Goal: Book appointment/travel/reservation: Book appointment/travel/reservation

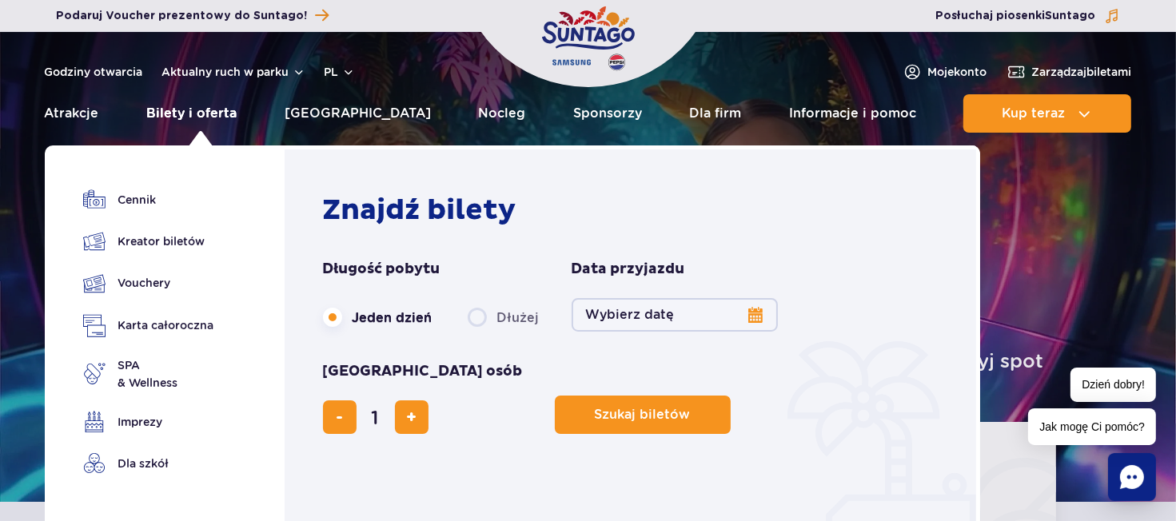
click at [207, 115] on link "Bilety i oferta" at bounding box center [191, 113] width 90 height 38
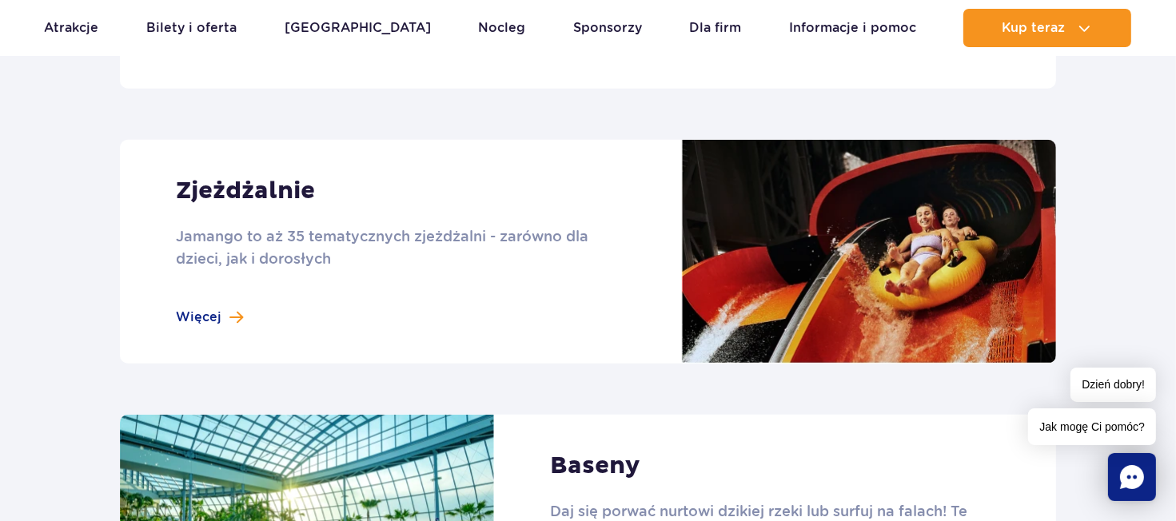
scroll to position [1360, 0]
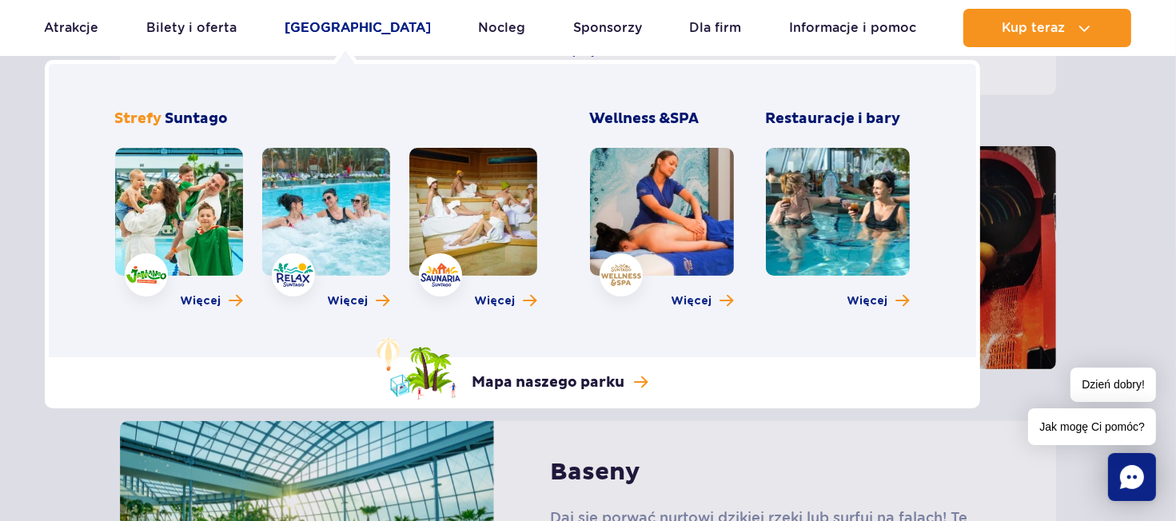
click at [342, 19] on link "[GEOGRAPHIC_DATA]" at bounding box center [358, 28] width 146 height 38
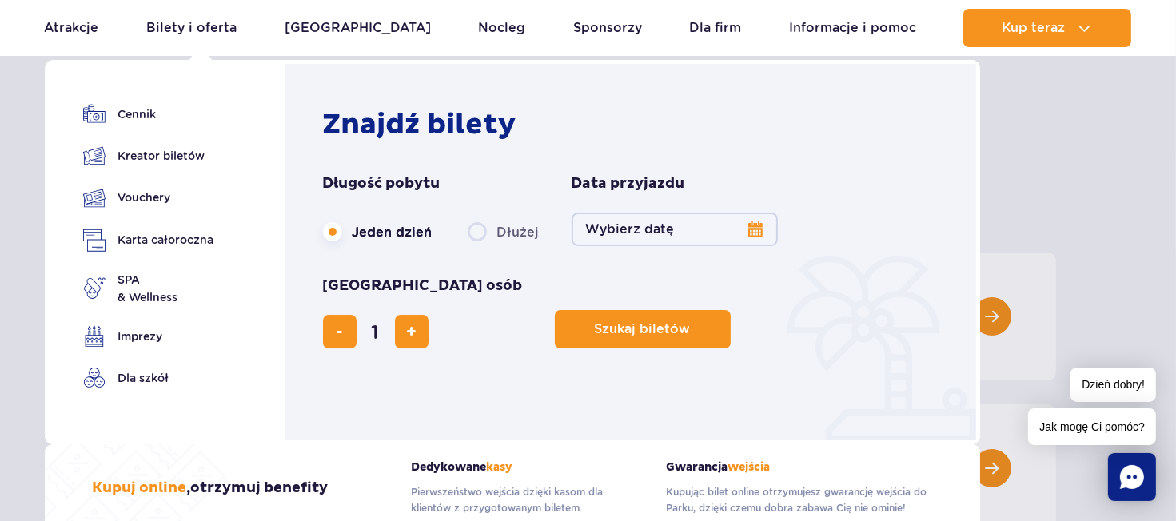
scroll to position [80, 0]
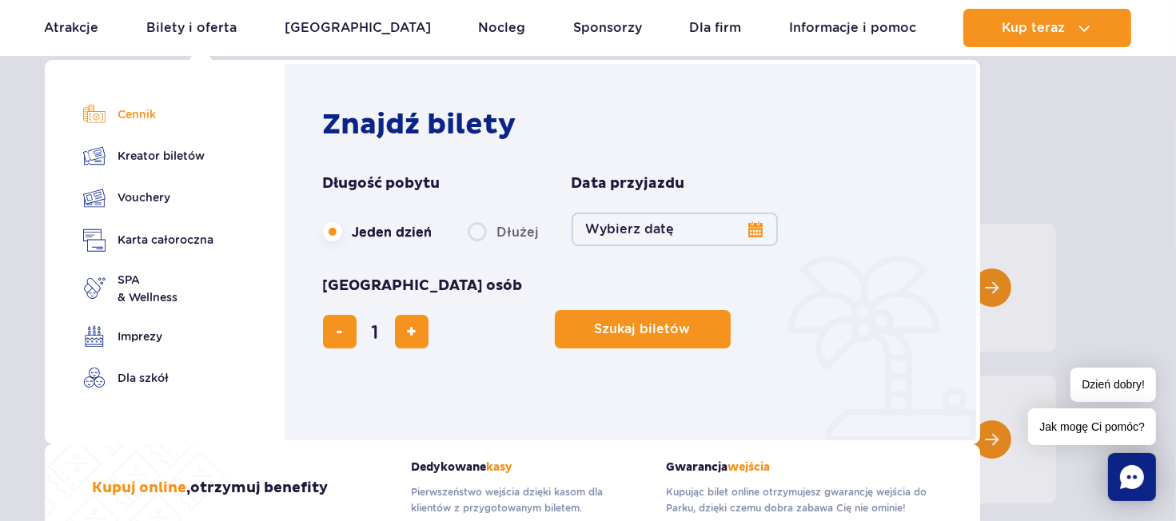
click at [138, 114] on link "Cennik" at bounding box center [148, 114] width 131 height 22
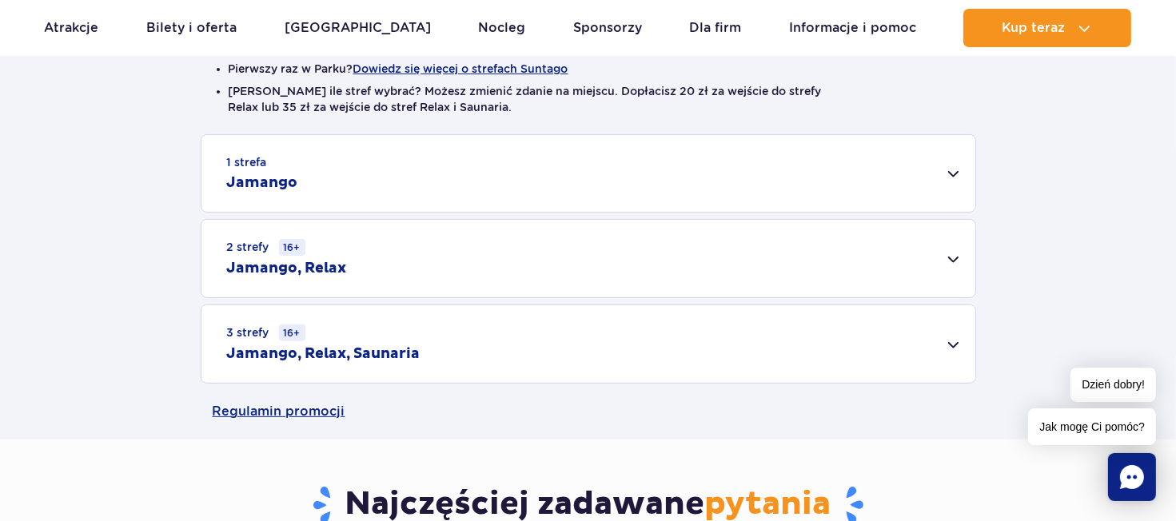
scroll to position [480, 0]
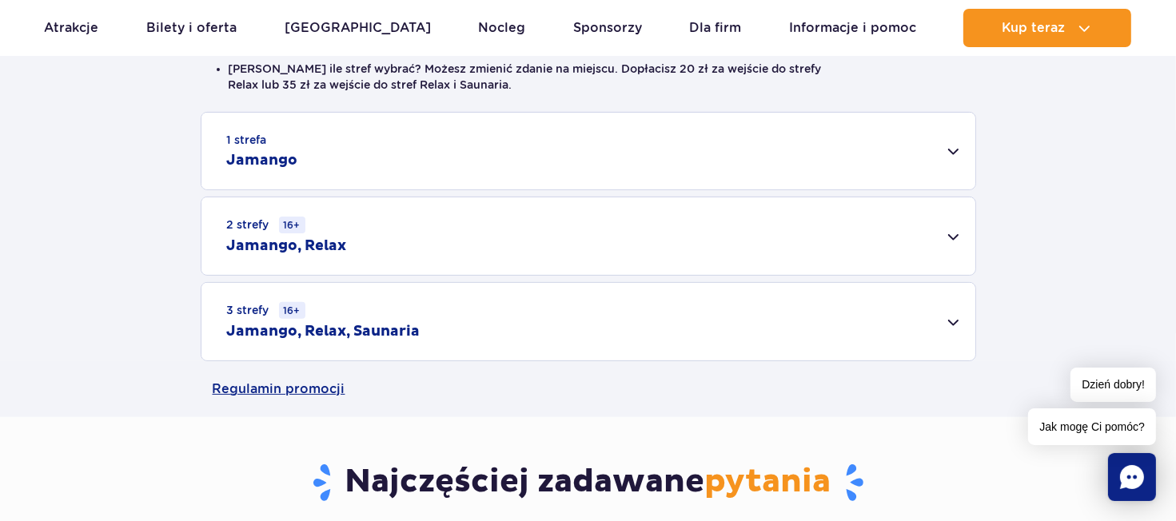
click at [585, 224] on div "2 strefy 16+ Jamango, Relax" at bounding box center [589, 237] width 774 height 78
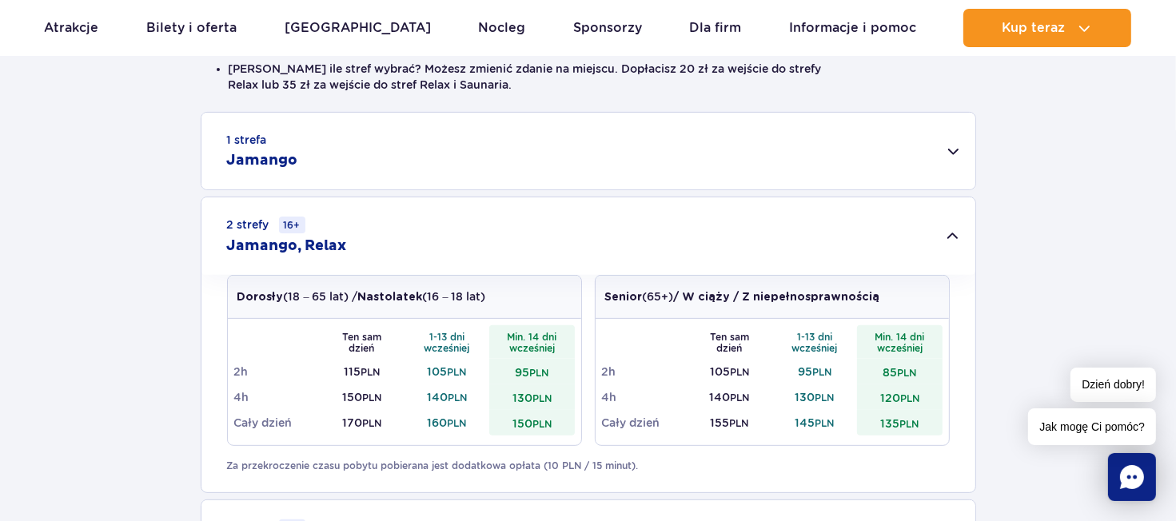
click at [589, 221] on div "2 strefy 16+ Jamango, Relax" at bounding box center [589, 237] width 774 height 78
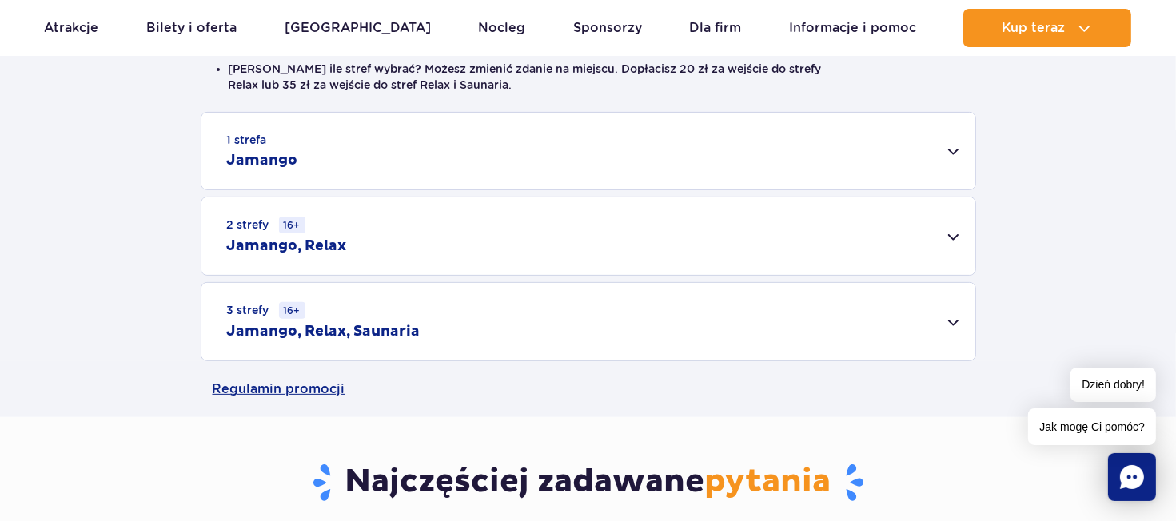
click at [311, 165] on div "1 strefa Jamango" at bounding box center [589, 151] width 774 height 77
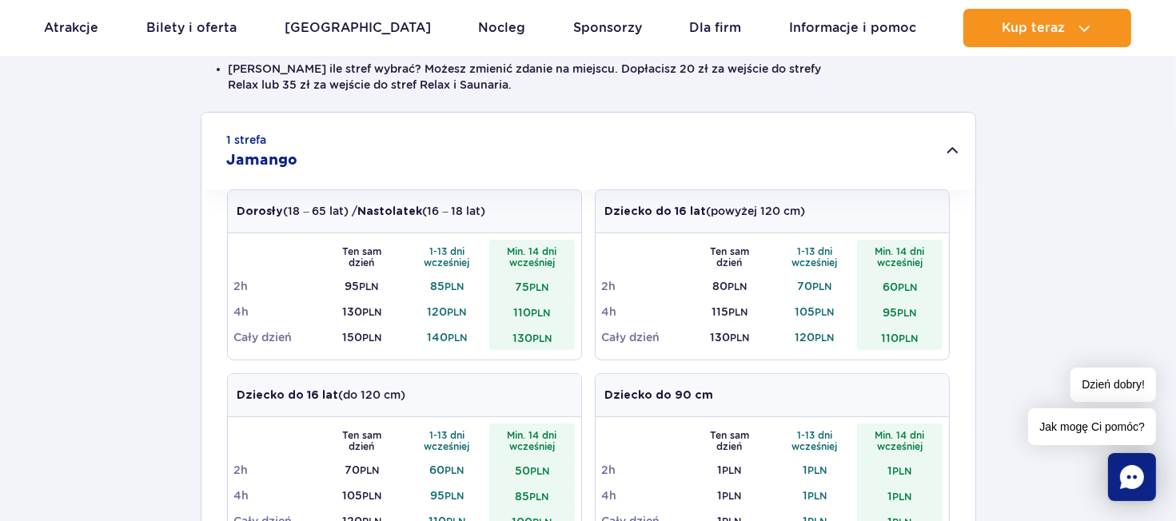
click at [579, 164] on div "1 strefa Jamango" at bounding box center [589, 151] width 774 height 77
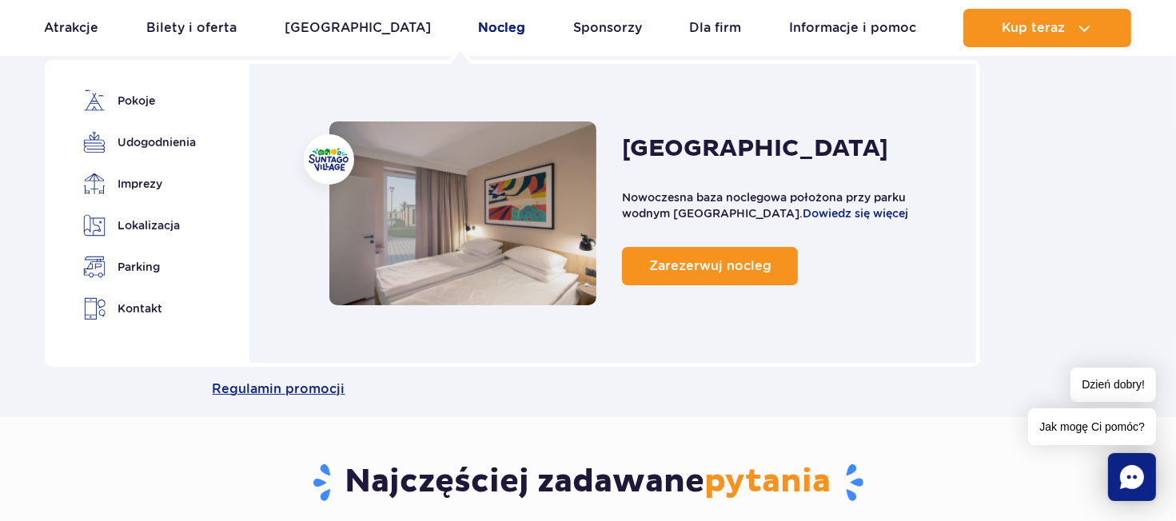
click at [478, 22] on link "Nocleg" at bounding box center [501, 28] width 47 height 38
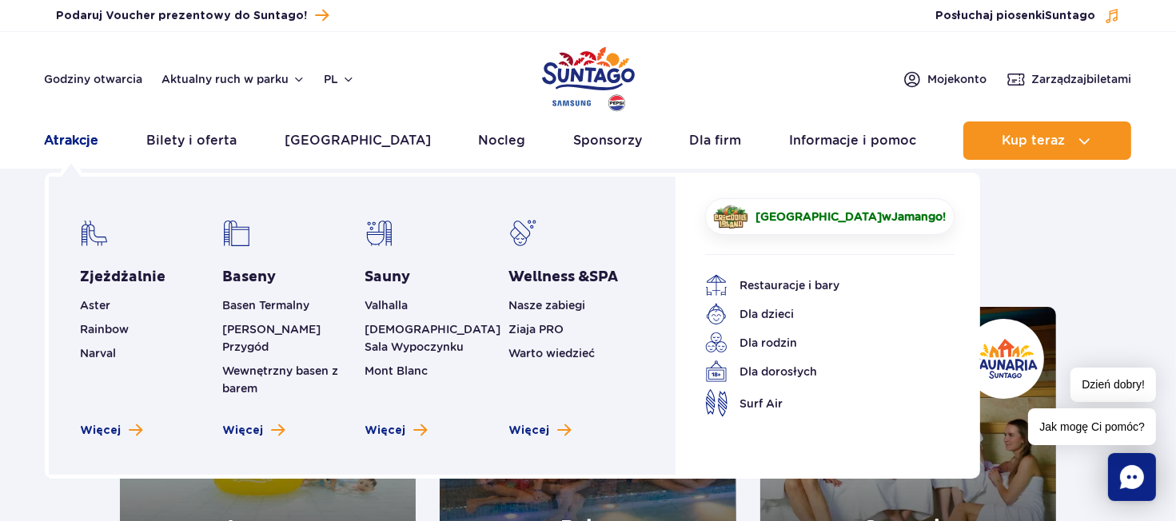
click at [85, 142] on link "Atrakcje" at bounding box center [72, 141] width 54 height 38
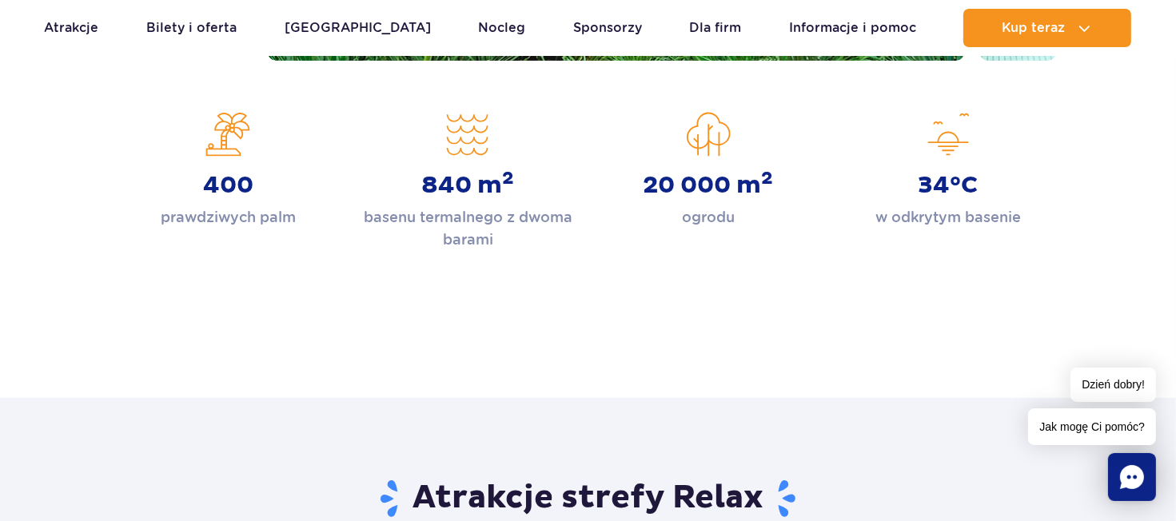
scroll to position [560, 0]
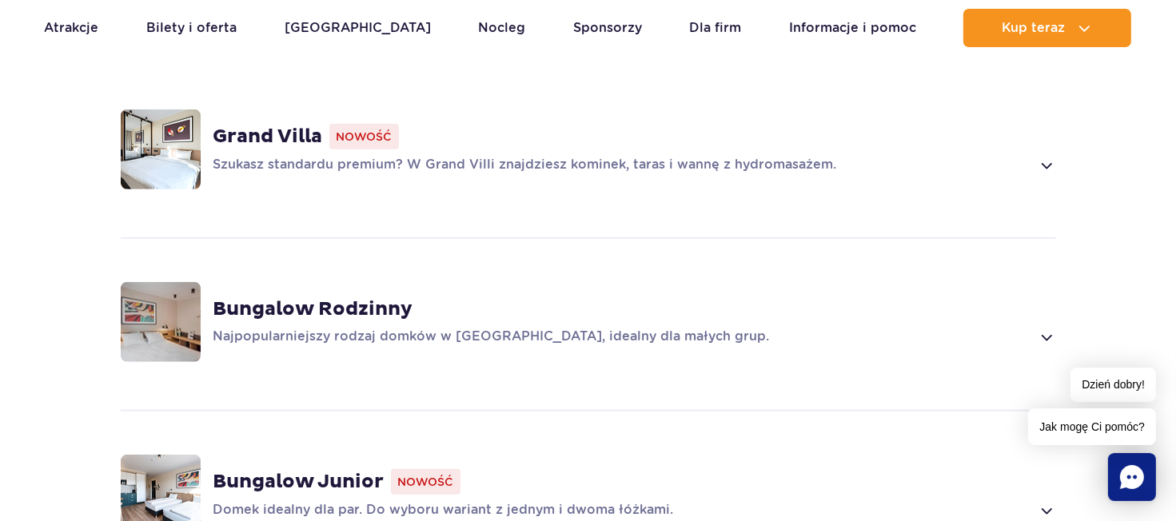
scroll to position [1200, 0]
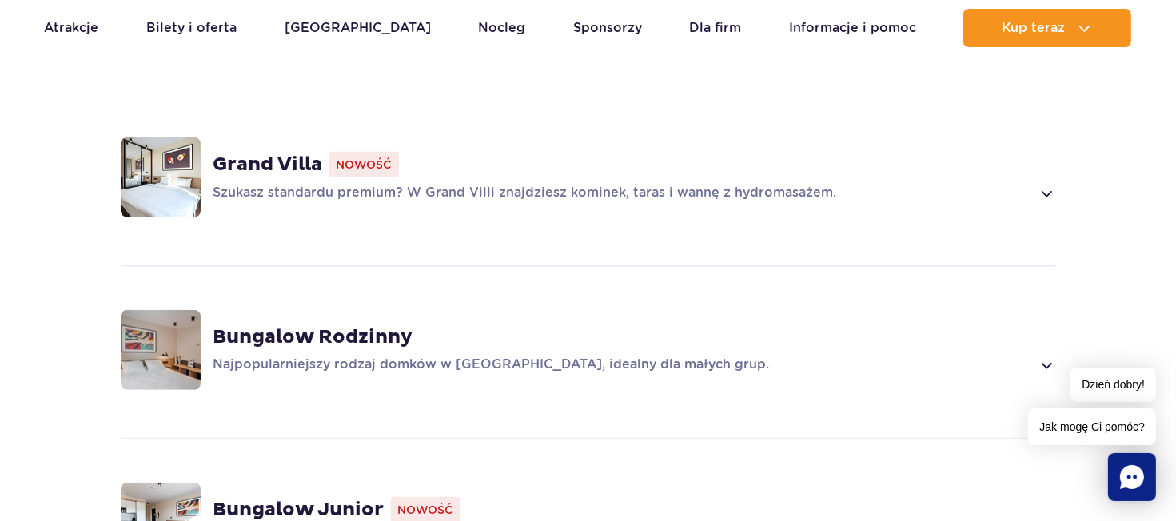
click at [1046, 356] on span at bounding box center [1046, 365] width 18 height 19
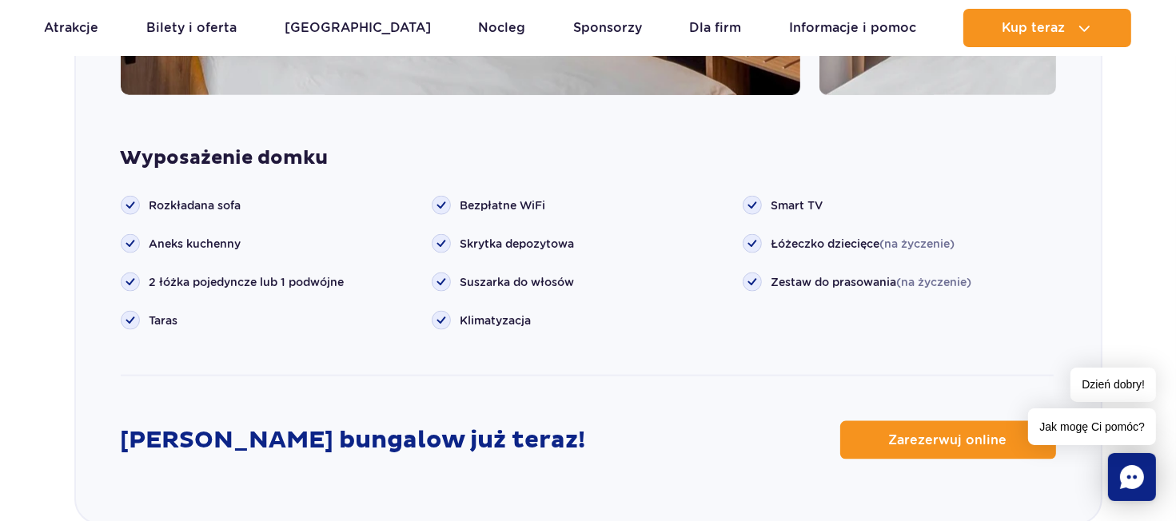
scroll to position [2098, 0]
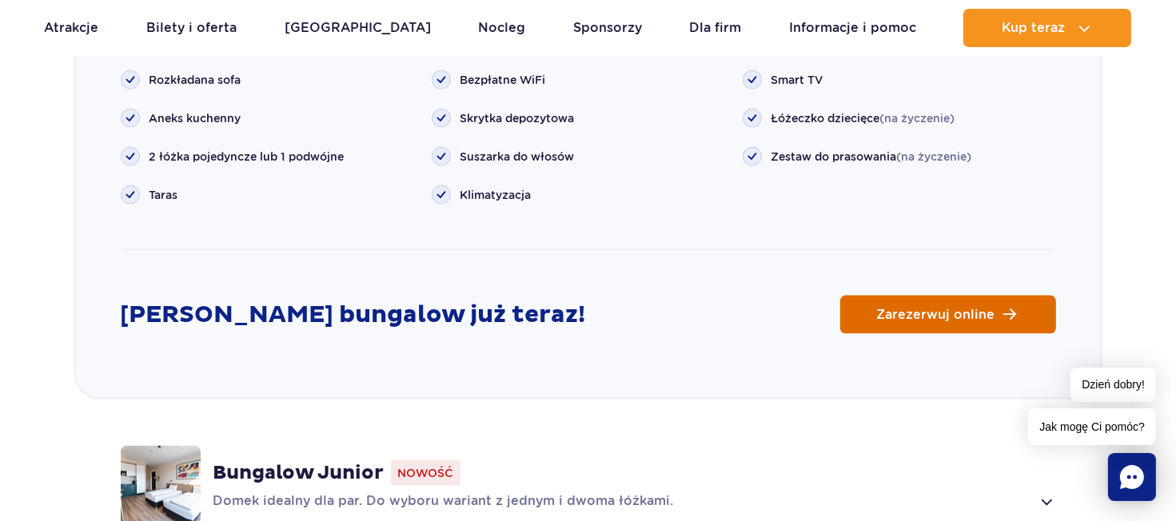
click at [956, 309] on span "Zarezerwuj online" at bounding box center [936, 315] width 118 height 13
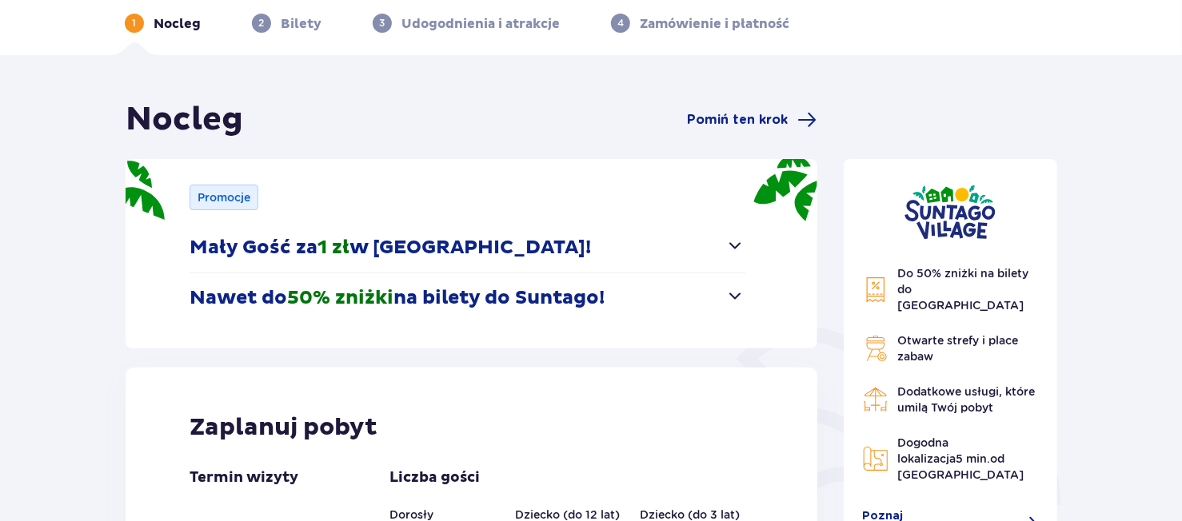
scroll to position [240, 0]
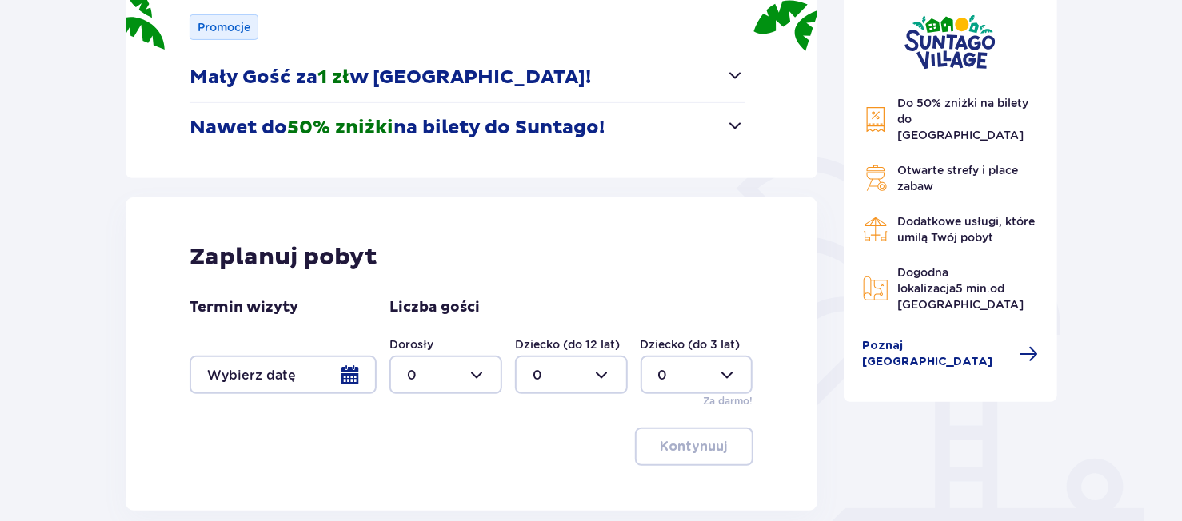
click at [359, 380] on div at bounding box center [283, 375] width 187 height 38
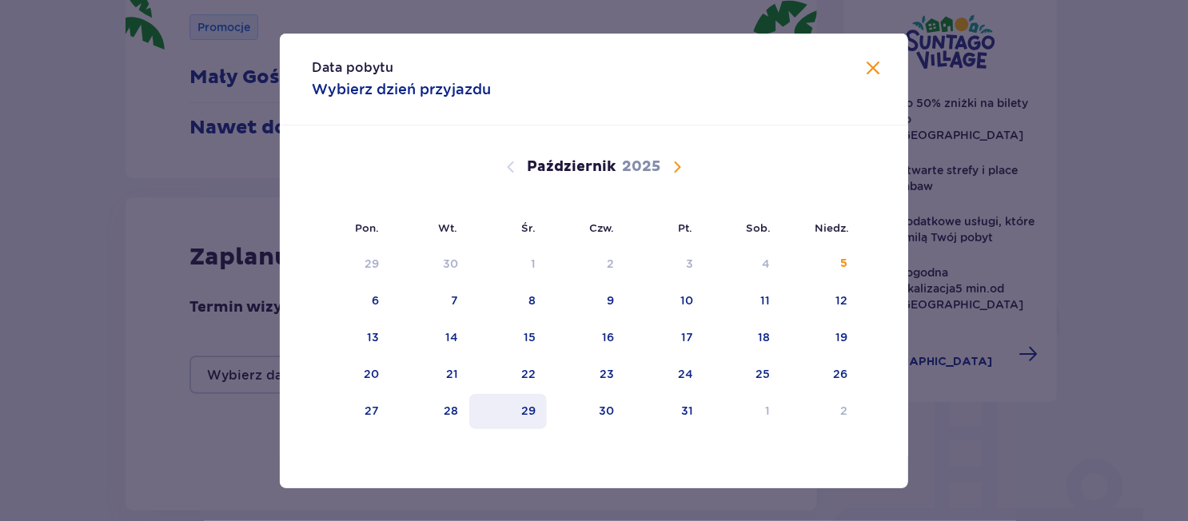
click at [536, 414] on div "29" at bounding box center [528, 411] width 14 height 16
click at [526, 412] on div "29" at bounding box center [528, 411] width 14 height 16
click at [604, 405] on div "30" at bounding box center [606, 411] width 15 height 16
type input "[DATE] - [DATE]"
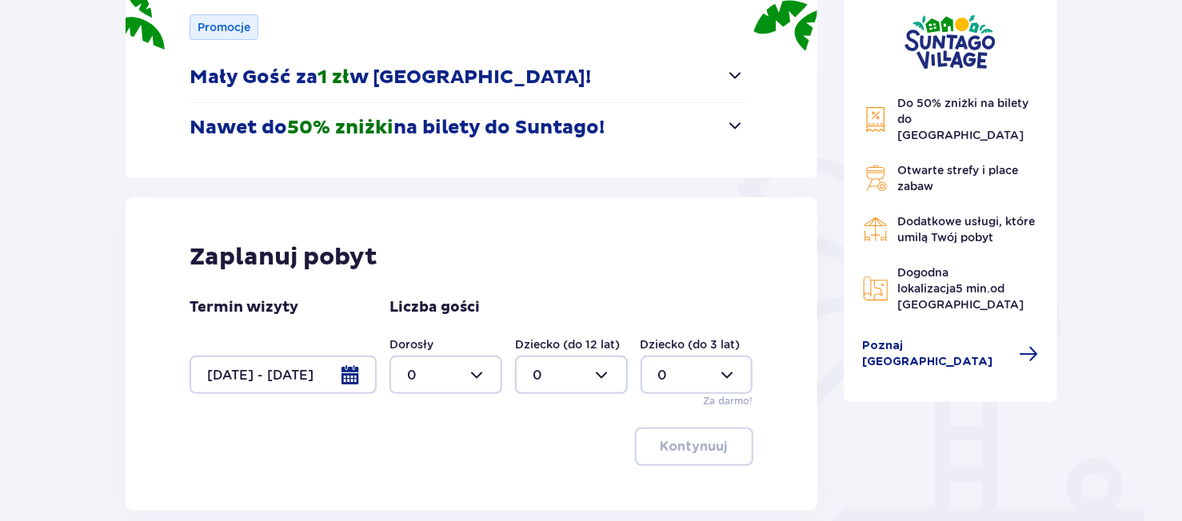
click at [481, 377] on div at bounding box center [445, 375] width 113 height 38
click at [441, 282] on div "2" at bounding box center [446, 287] width 78 height 18
type input "2"
click at [560, 381] on div at bounding box center [571, 375] width 113 height 38
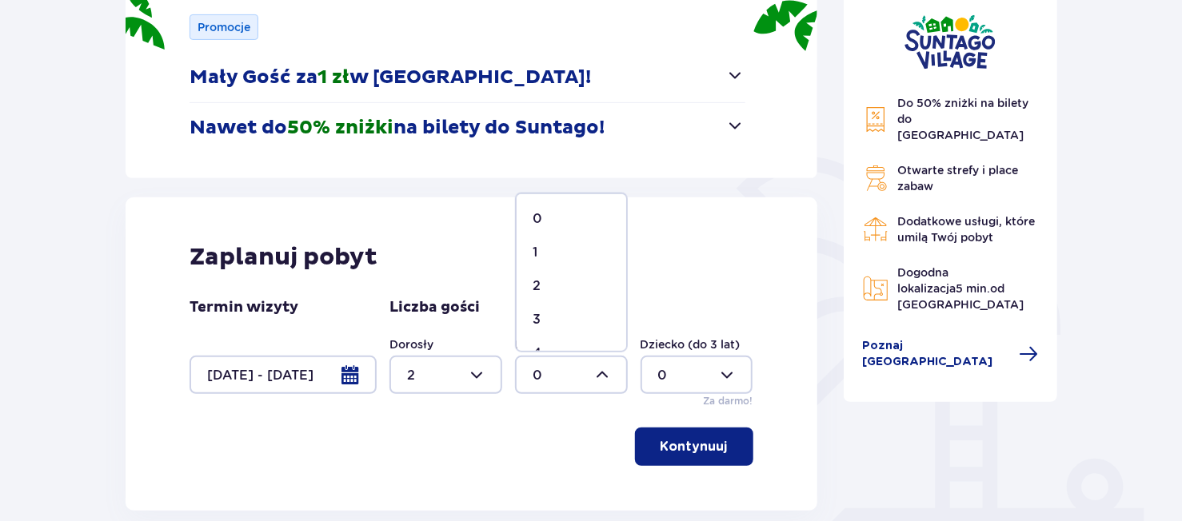
click at [551, 312] on div "3" at bounding box center [572, 320] width 78 height 18
type input "3"
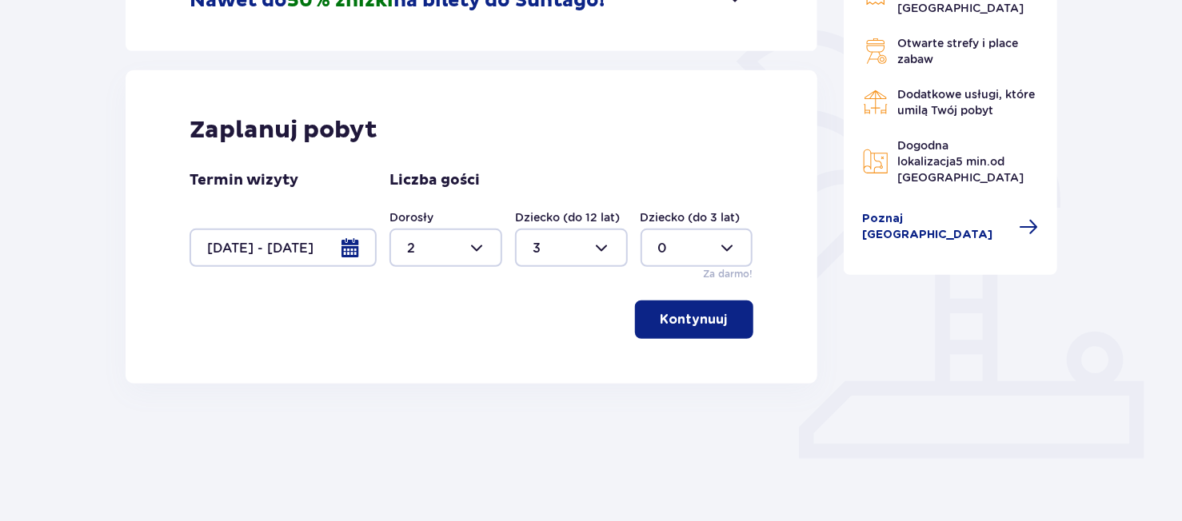
click at [716, 314] on button "Kontynuuj" at bounding box center [694, 320] width 118 height 38
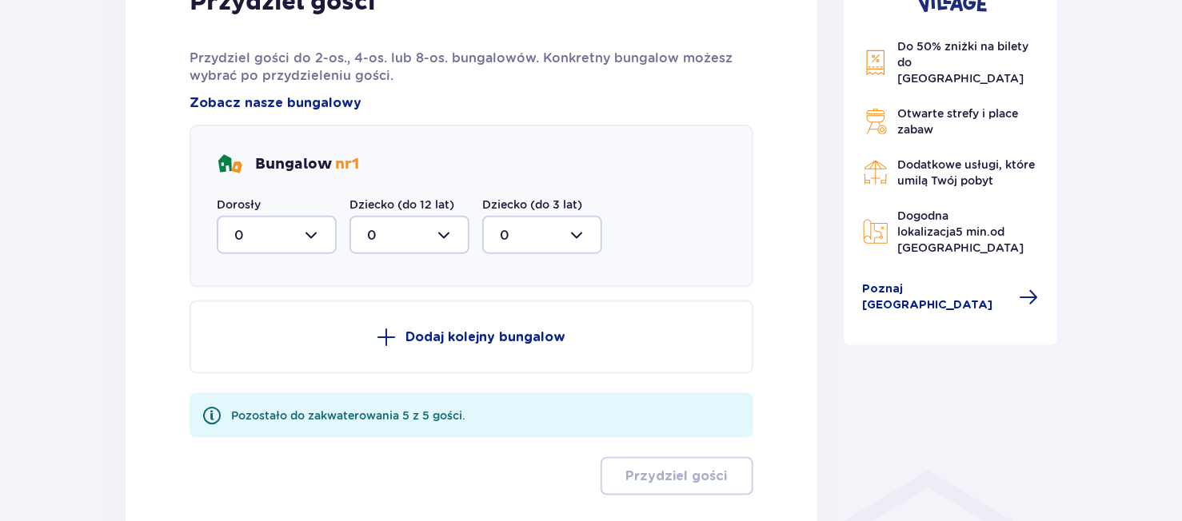
scroll to position [830, 0]
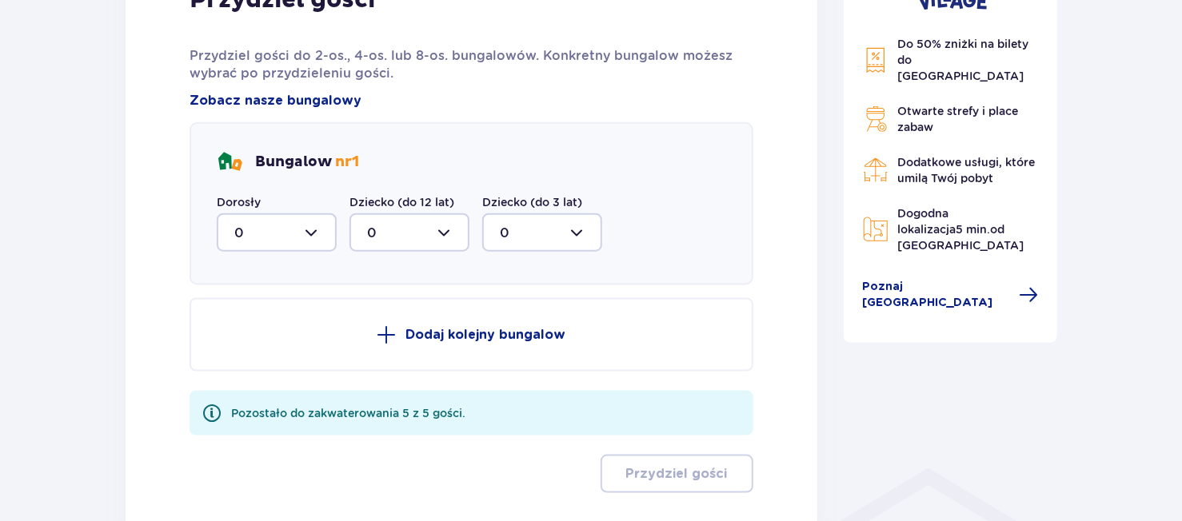
click at [316, 238] on div at bounding box center [277, 233] width 120 height 38
click at [269, 340] on div "2" at bounding box center [276, 349] width 85 height 18
type input "2"
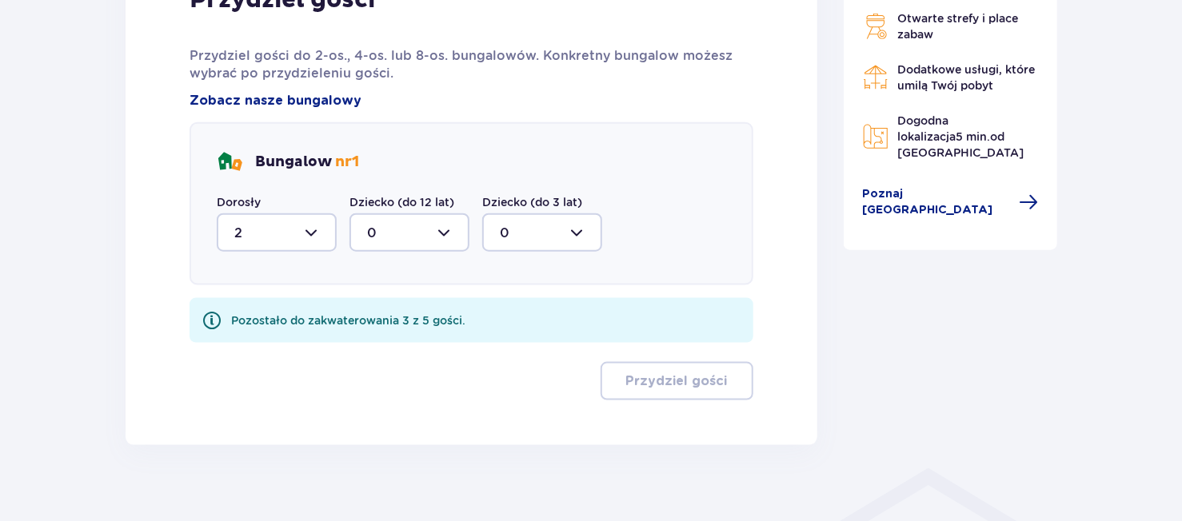
click at [421, 228] on div at bounding box center [409, 233] width 120 height 38
click at [389, 380] on div "3" at bounding box center [409, 382] width 85 height 18
type input "3"
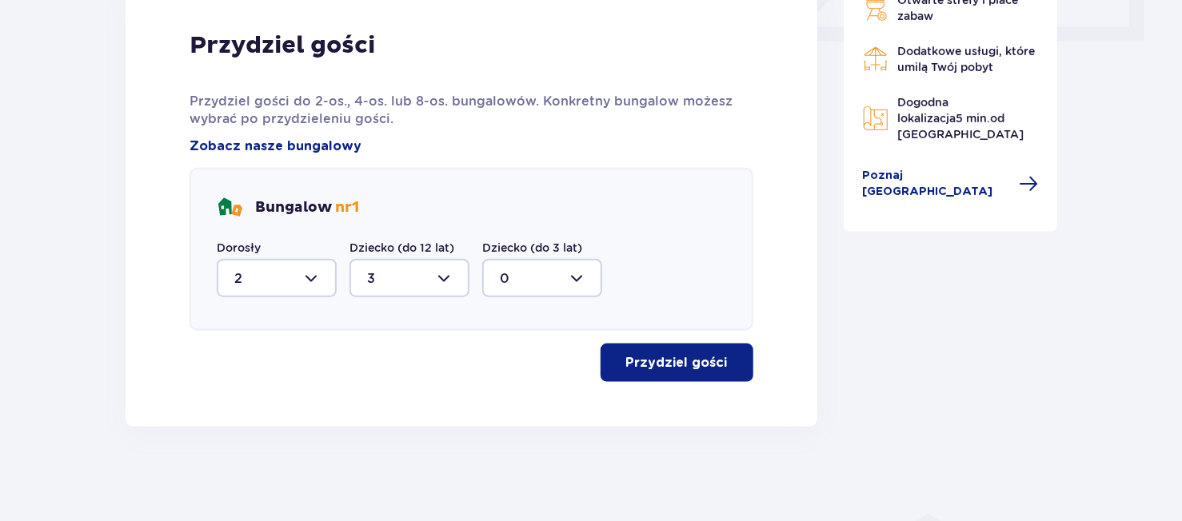
click at [666, 360] on p "Przydziel gości" at bounding box center [677, 363] width 102 height 18
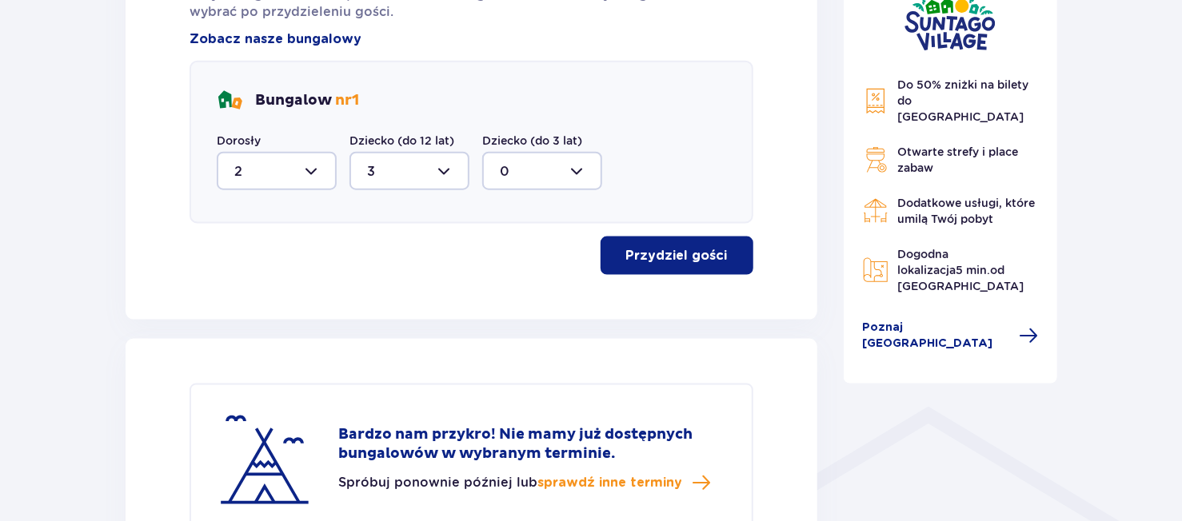
scroll to position [963, 0]
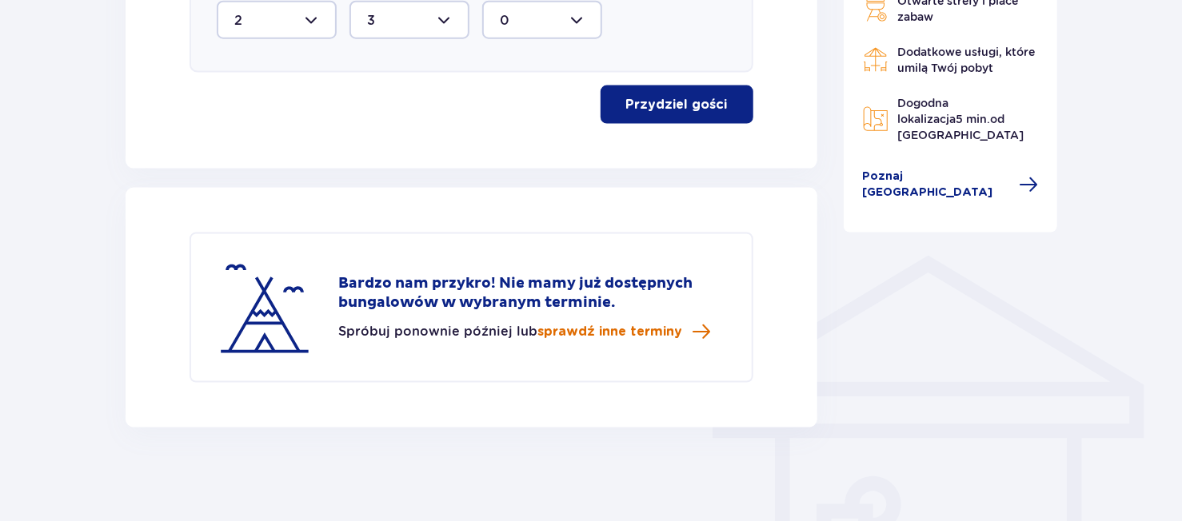
click at [608, 323] on span "sprawdź inne terminy" at bounding box center [609, 332] width 145 height 18
click at [634, 333] on span "sprawdź inne terminy" at bounding box center [609, 332] width 145 height 18
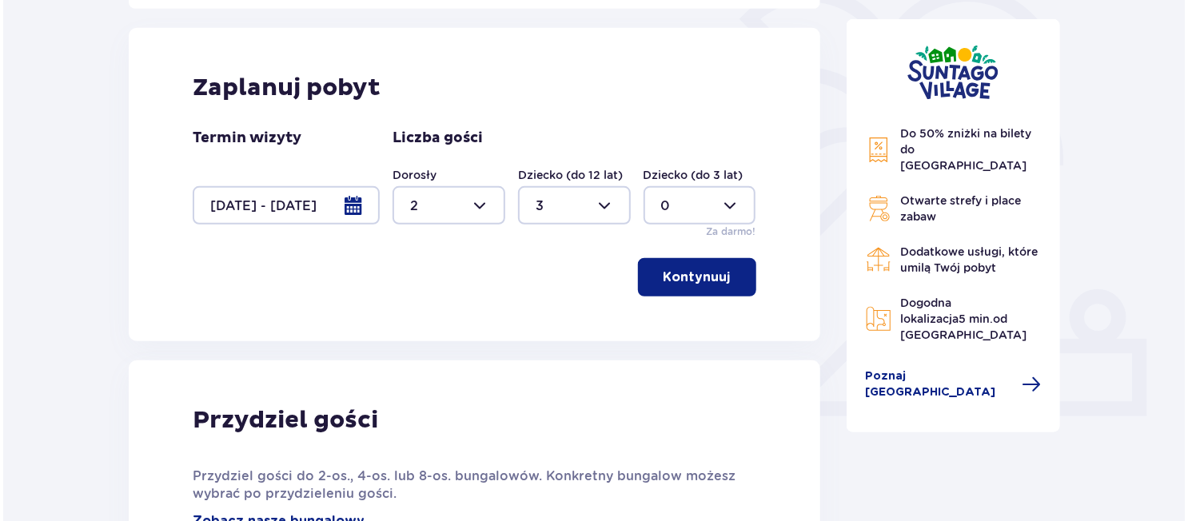
scroll to position [397, 0]
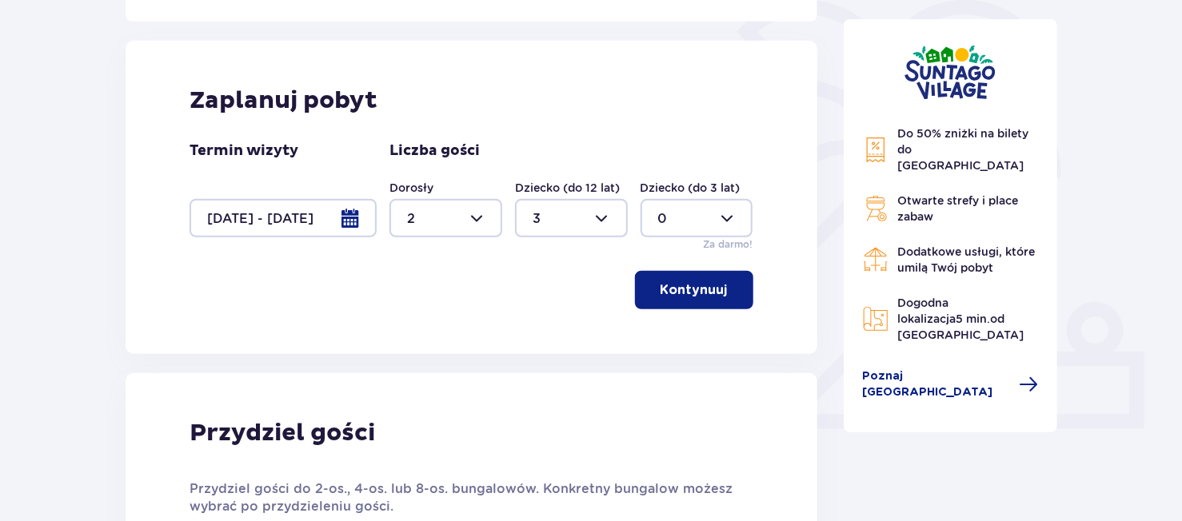
click at [349, 226] on div at bounding box center [283, 218] width 187 height 38
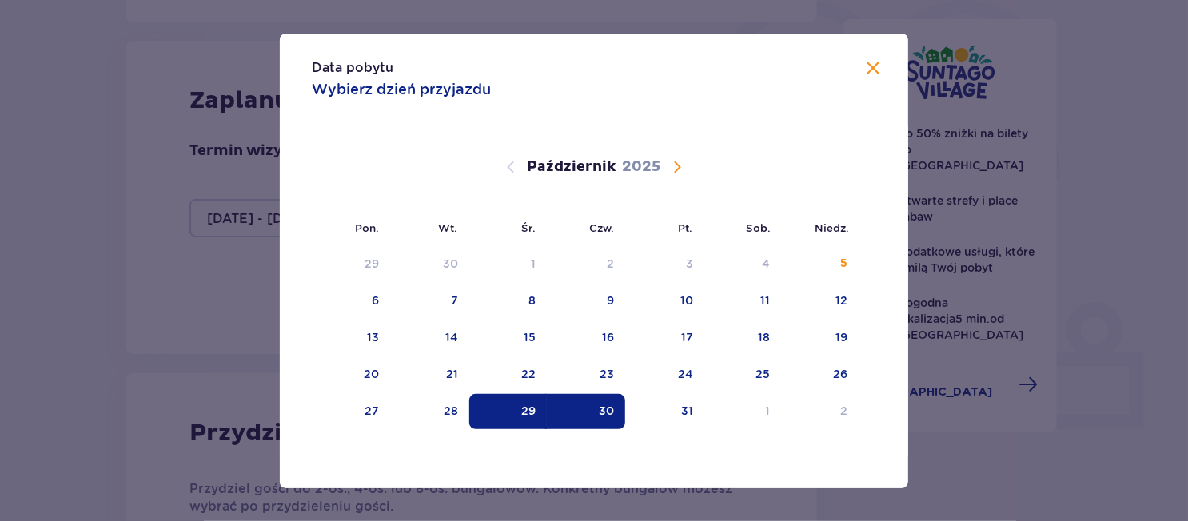
click at [679, 171] on span "Następny miesiąc" at bounding box center [677, 167] width 19 height 19
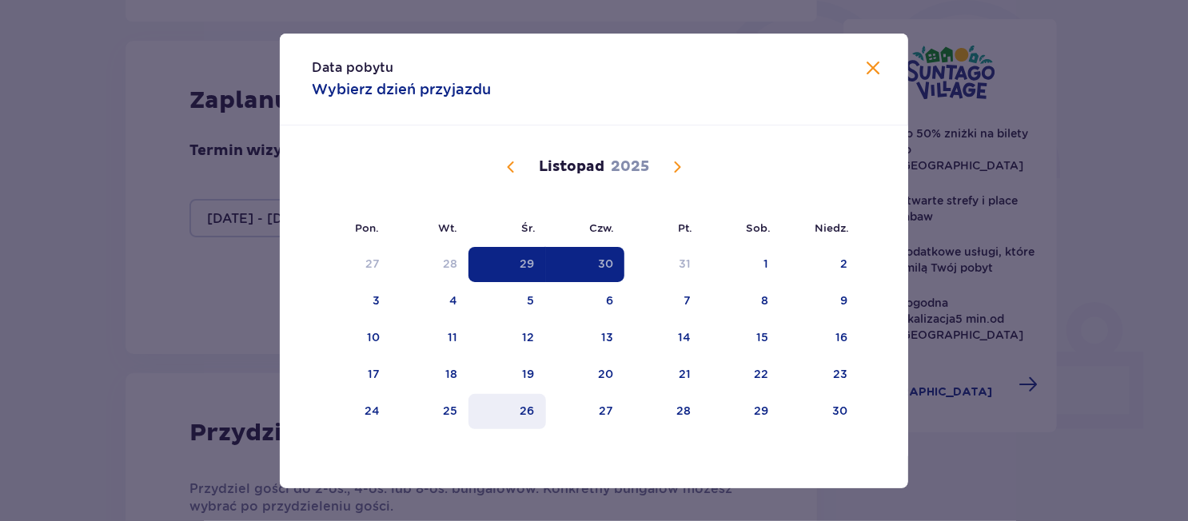
click at [529, 408] on div "26" at bounding box center [528, 411] width 14 height 16
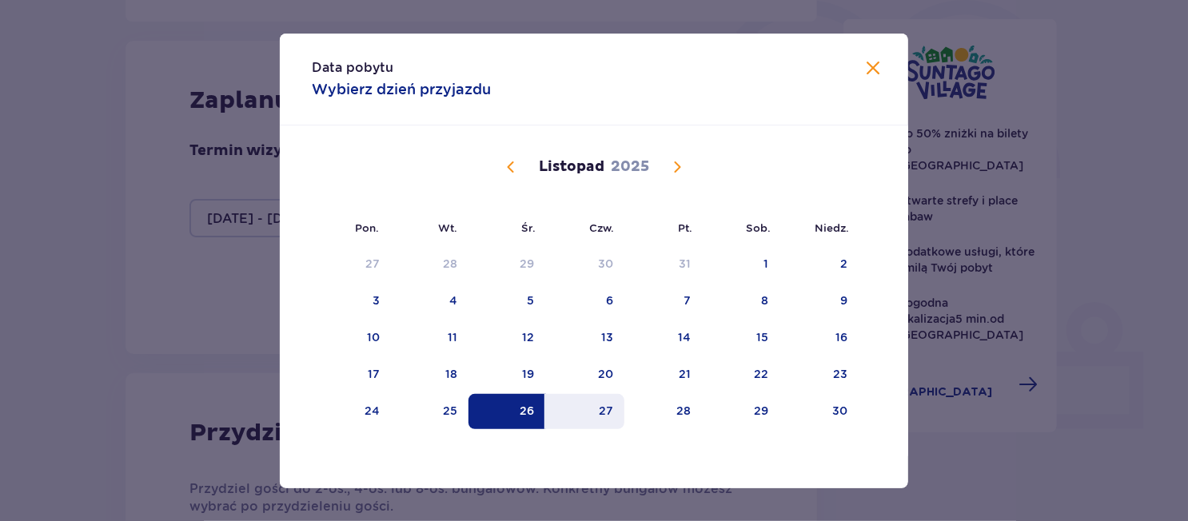
click at [614, 412] on div "27" at bounding box center [585, 411] width 79 height 35
type input "26.11.25 - 27.11.25"
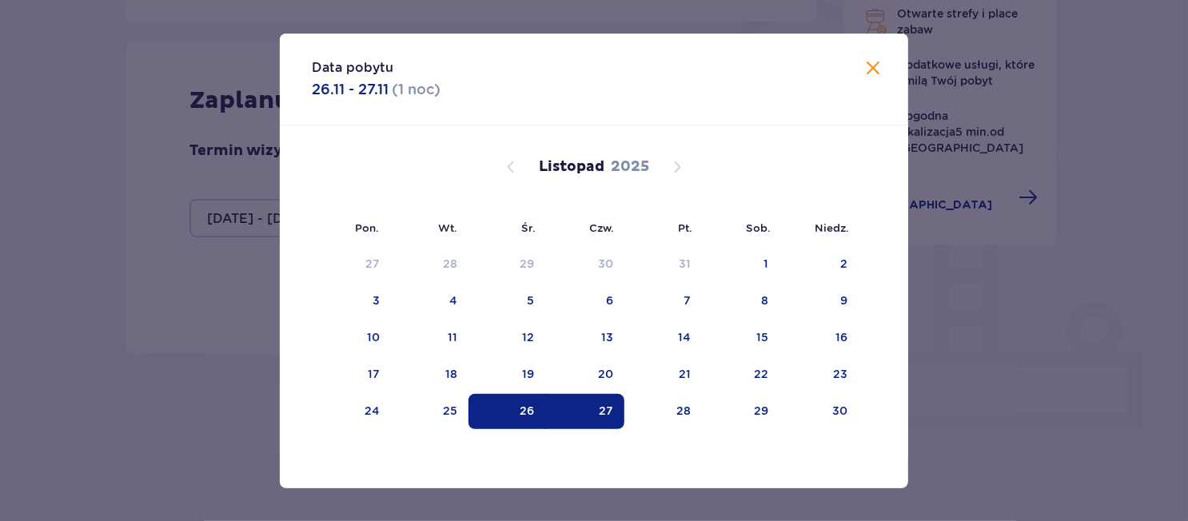
type input "0"
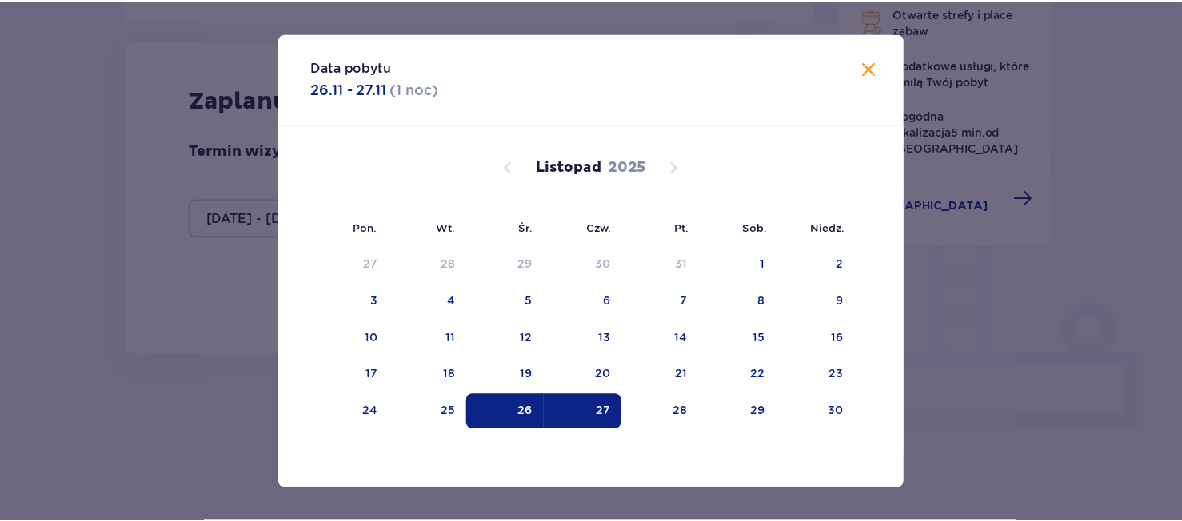
scroll to position [367, 0]
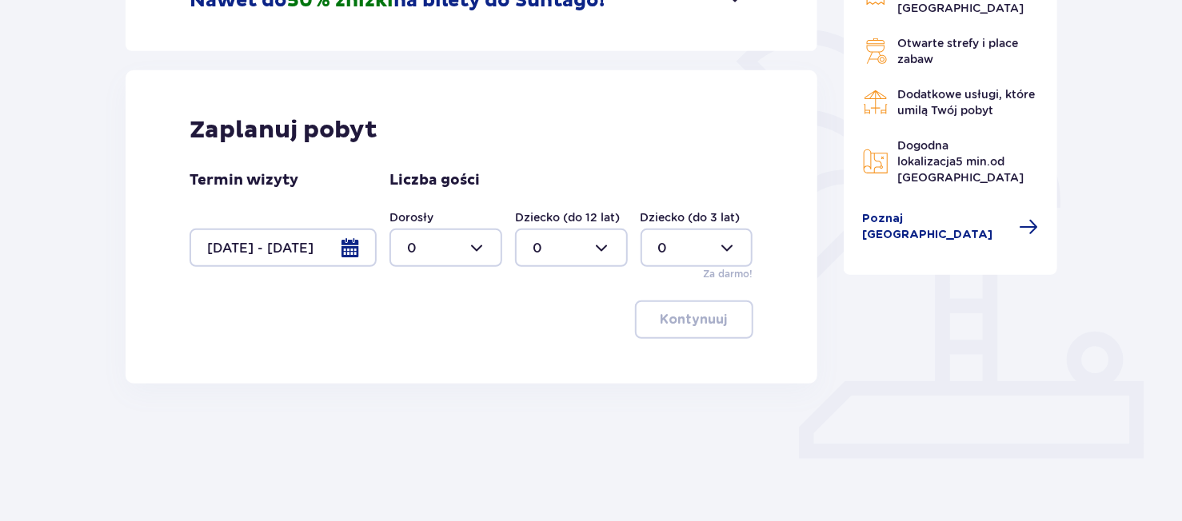
click at [466, 250] on div at bounding box center [445, 248] width 113 height 38
click at [441, 357] on div "2" at bounding box center [446, 364] width 78 height 18
type input "2"
drag, startPoint x: 579, startPoint y: 233, endPoint x: 569, endPoint y: 266, distance: 34.9
click at [578, 241] on div at bounding box center [571, 248] width 113 height 38
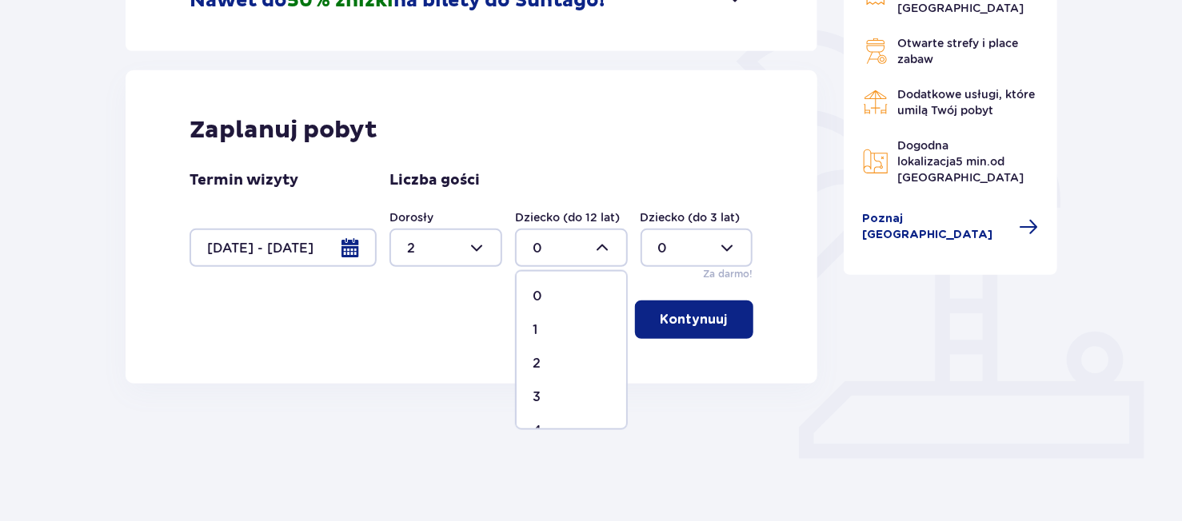
click at [549, 397] on div "3" at bounding box center [572, 398] width 78 height 18
type input "3"
click at [694, 315] on p "Kontynuuj" at bounding box center [694, 320] width 67 height 18
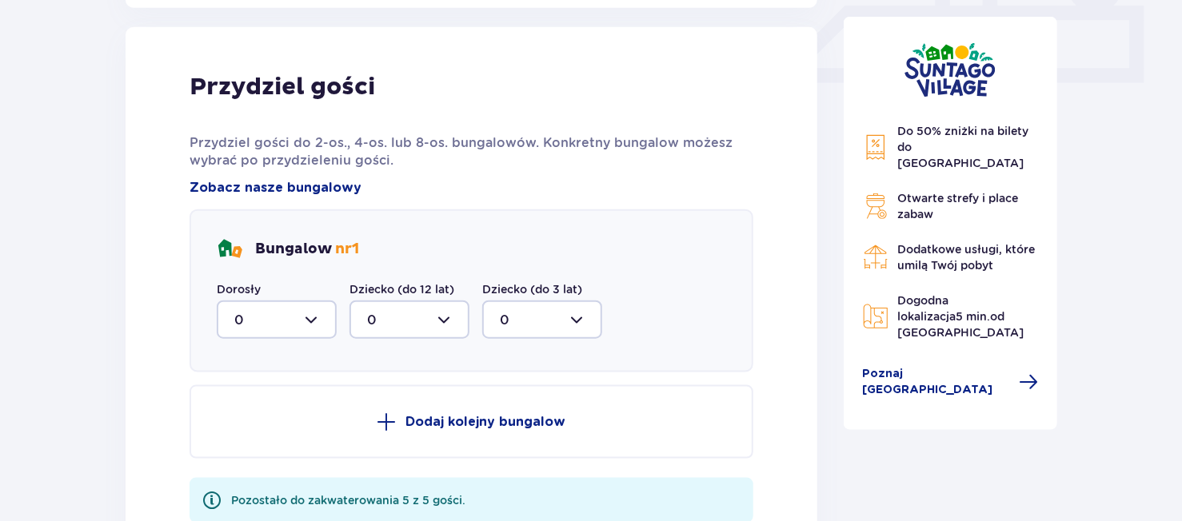
scroll to position [750, 0]
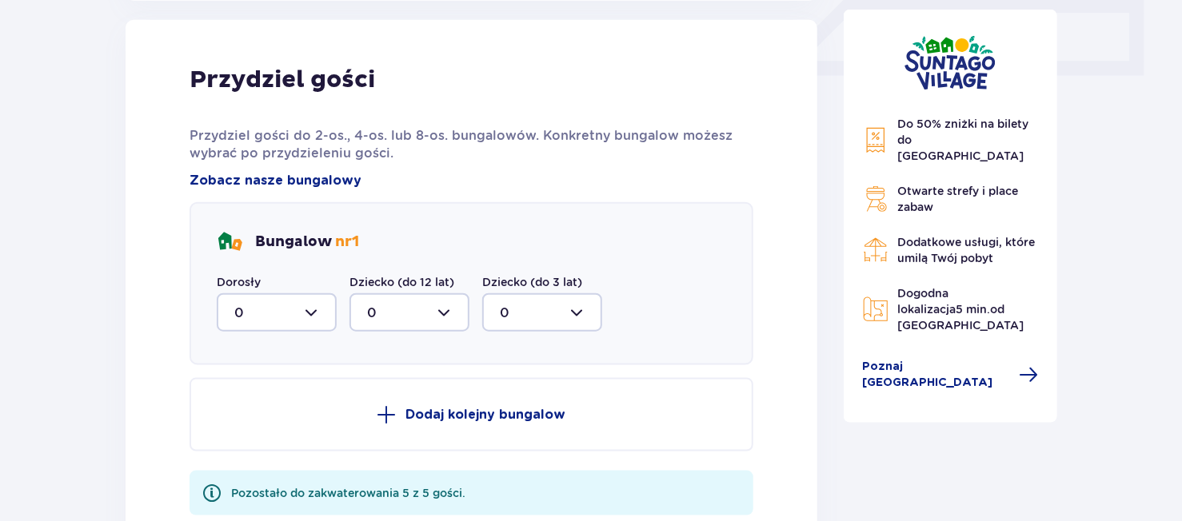
click at [307, 309] on div at bounding box center [277, 312] width 120 height 38
drag, startPoint x: 284, startPoint y: 421, endPoint x: 312, endPoint y: 405, distance: 32.2
click at [286, 421] on div "2" at bounding box center [276, 429] width 85 height 18
type input "2"
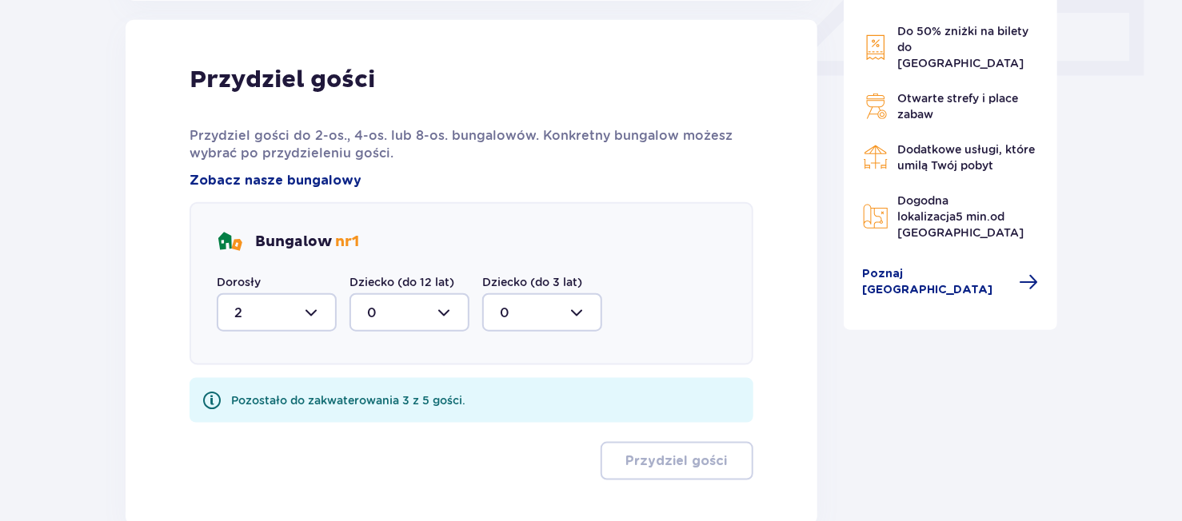
drag, startPoint x: 405, startPoint y: 298, endPoint x: 404, endPoint y: 306, distance: 8.0
click at [404, 303] on div at bounding box center [409, 312] width 120 height 38
click at [384, 461] on div "3" at bounding box center [409, 462] width 85 height 18
type input "3"
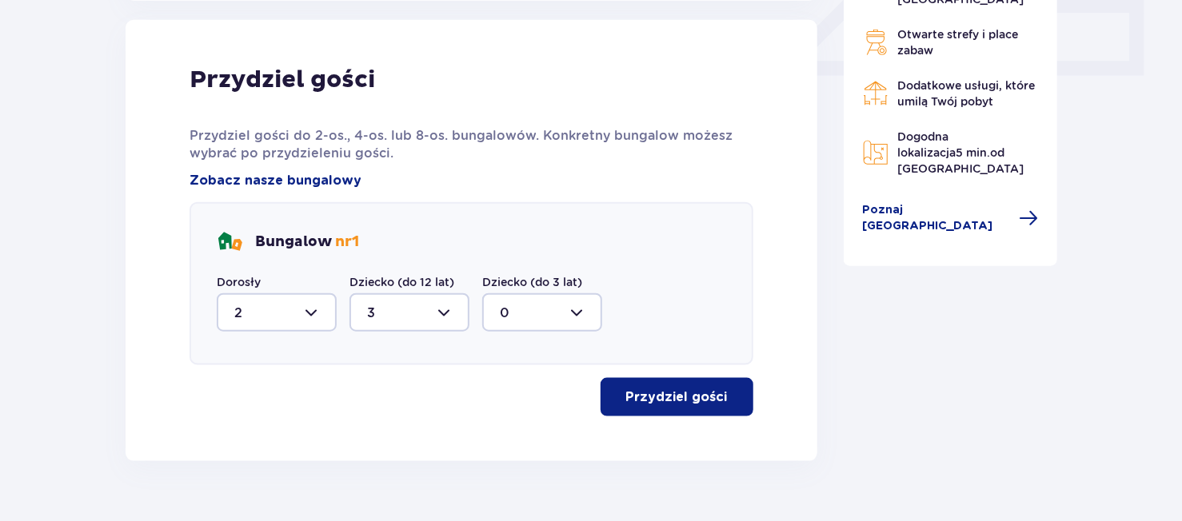
click at [665, 395] on p "Przydziel gości" at bounding box center [677, 398] width 102 height 18
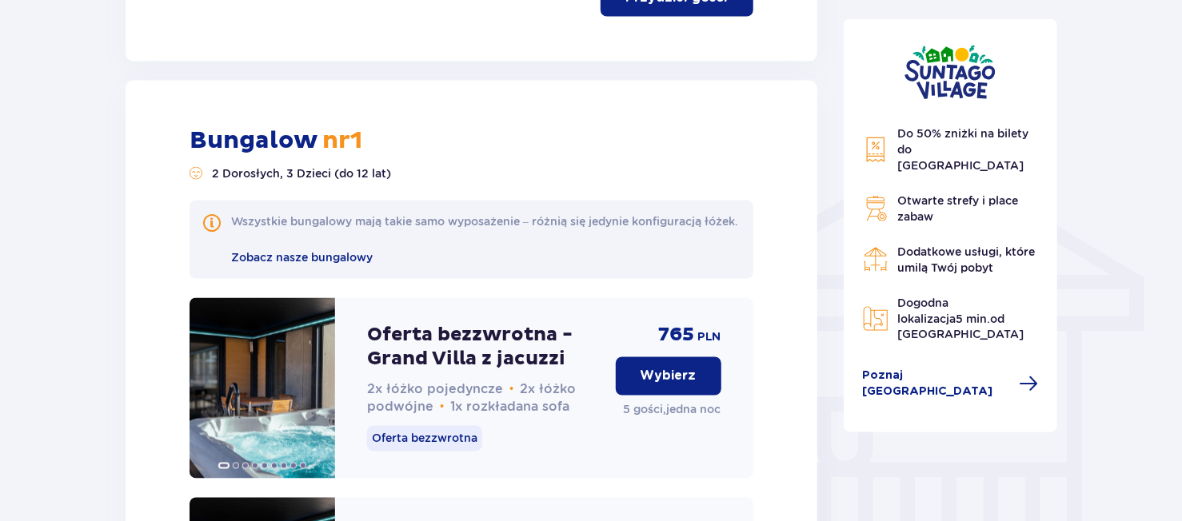
scroll to position [1130, 0]
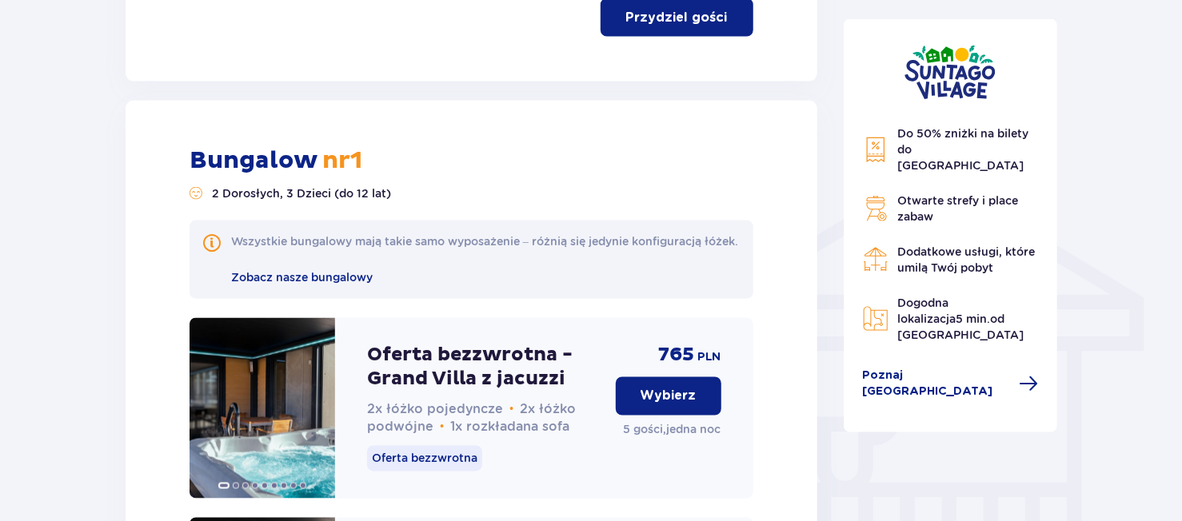
click at [664, 405] on p "Wybierz" at bounding box center [669, 397] width 56 height 18
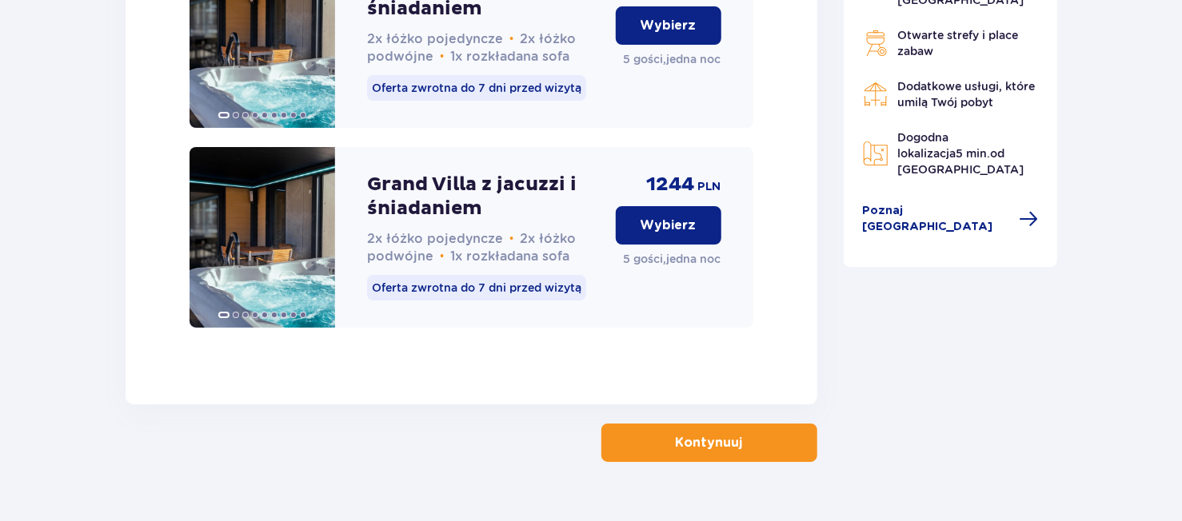
scroll to position [2762, 0]
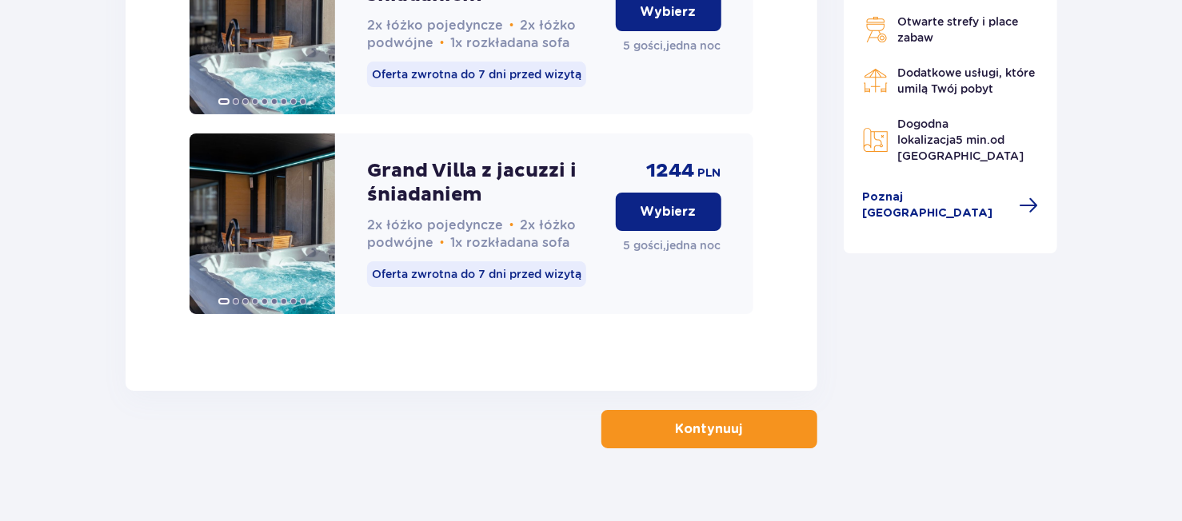
click at [690, 421] on p "Kontynuuj" at bounding box center [709, 430] width 67 height 18
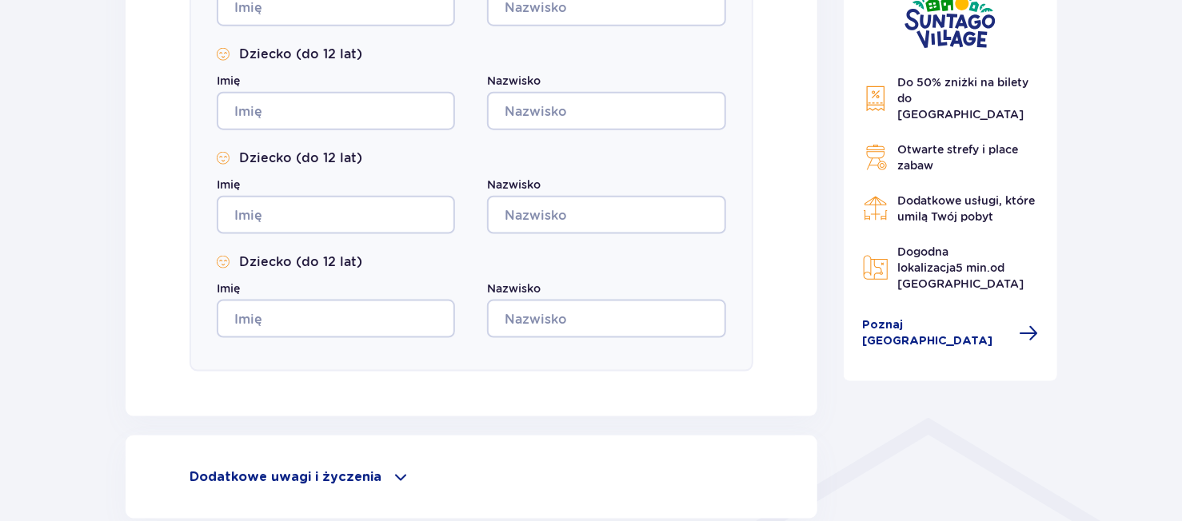
scroll to position [1031, 0]
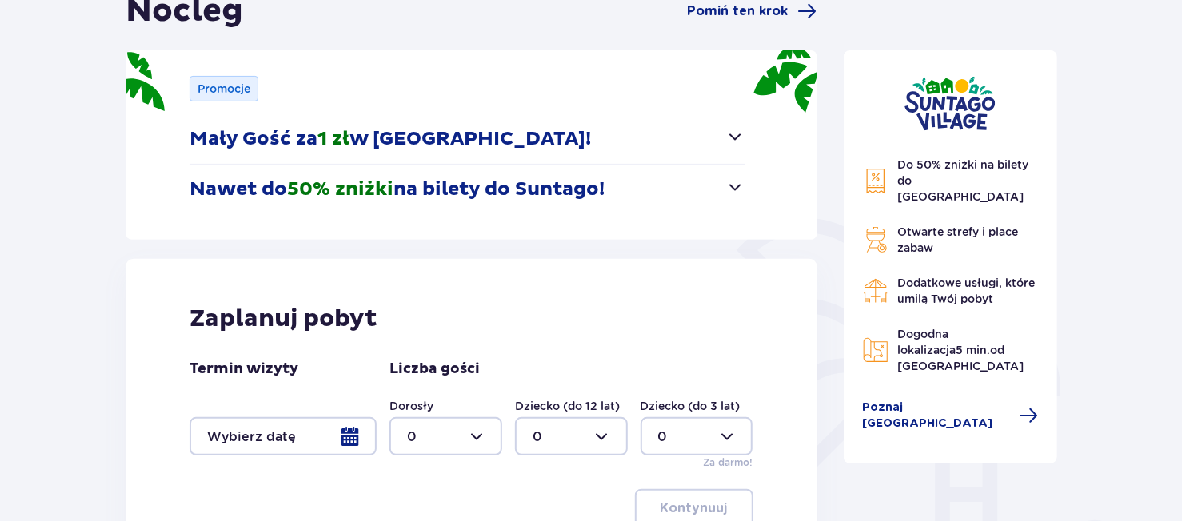
scroll to position [302, 0]
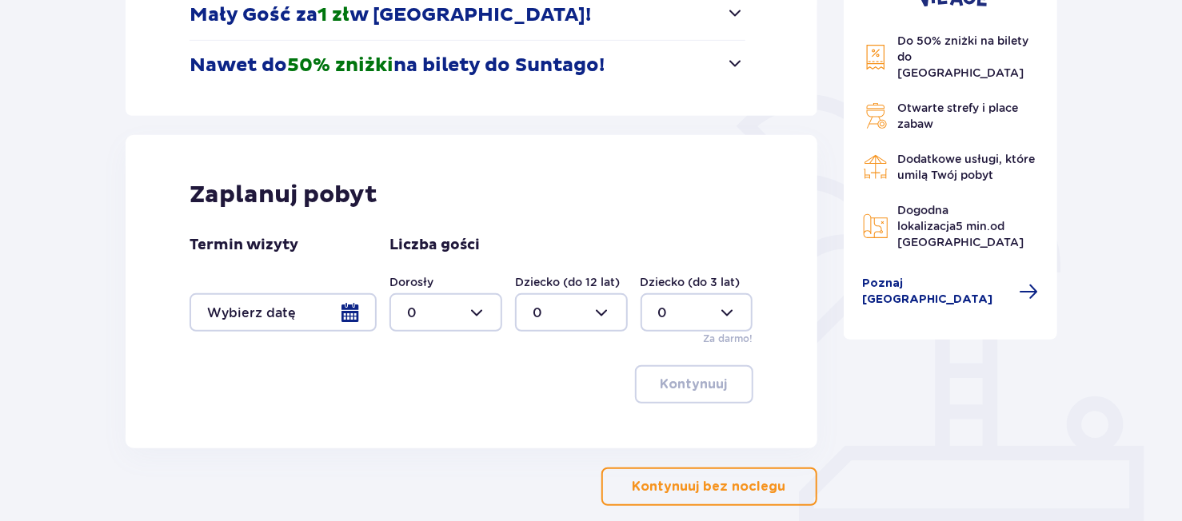
click at [342, 308] on div at bounding box center [283, 312] width 187 height 38
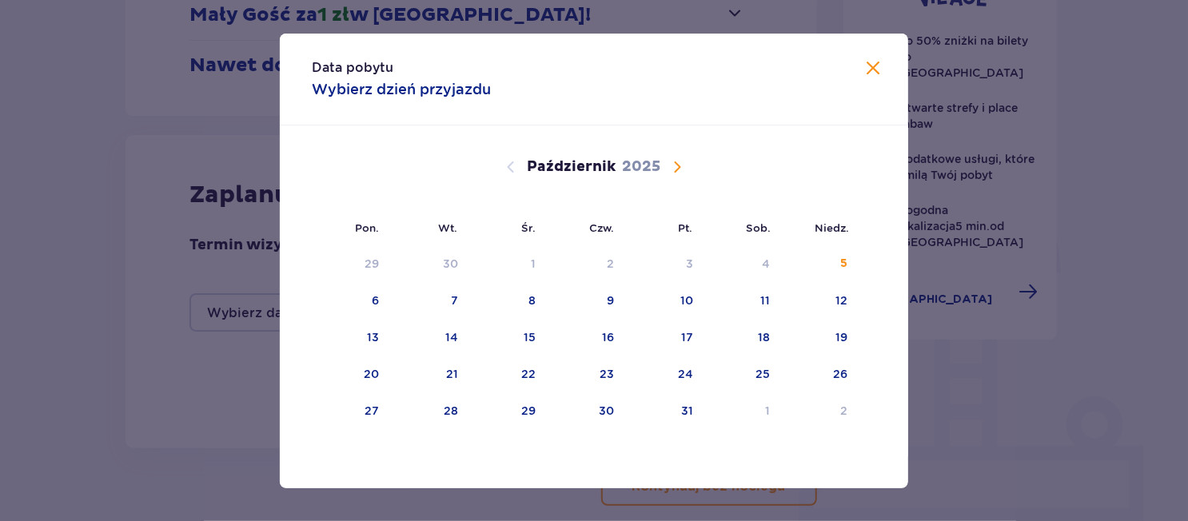
click at [681, 160] on span "Następny miesiąc" at bounding box center [677, 167] width 19 height 19
click at [531, 409] on div "26" at bounding box center [528, 411] width 14 height 16
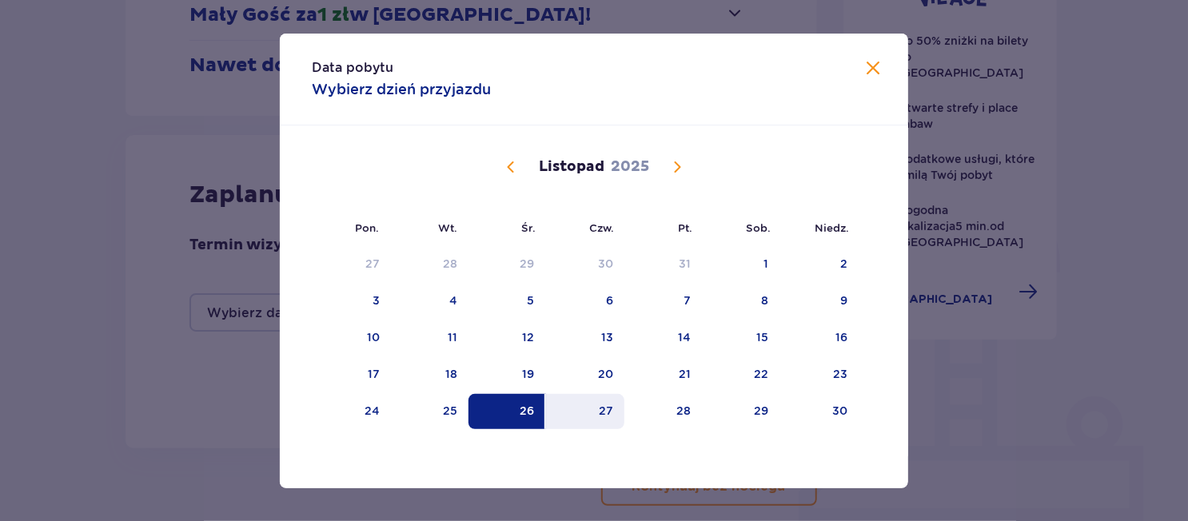
click at [601, 413] on div "27" at bounding box center [606, 411] width 14 height 16
type input "26.11.25 - 27.11.25"
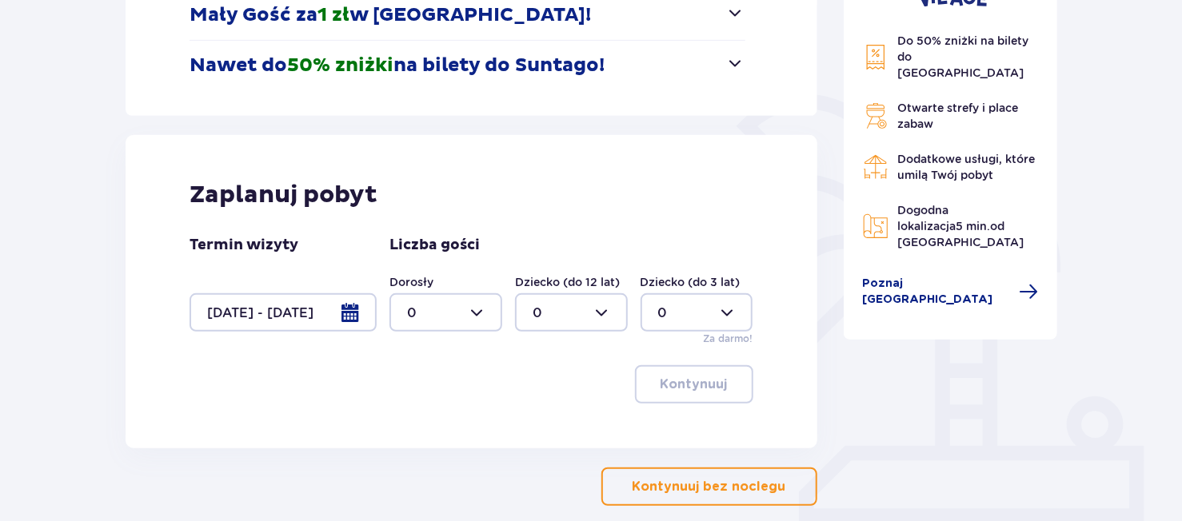
click at [461, 317] on div at bounding box center [445, 312] width 113 height 38
click at [434, 416] on span "2" at bounding box center [446, 429] width 110 height 34
type input "2"
click at [553, 307] on div at bounding box center [571, 312] width 113 height 38
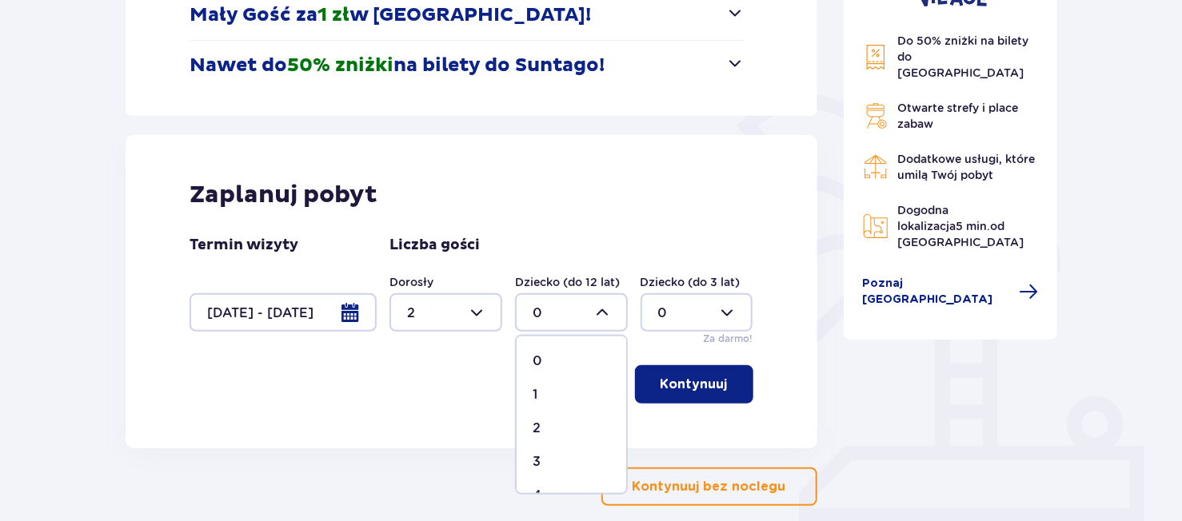
drag, startPoint x: 551, startPoint y: 452, endPoint x: 622, endPoint y: 399, distance: 88.6
click at [553, 450] on span "3" at bounding box center [572, 462] width 110 height 34
type input "3"
click at [681, 381] on p "Kontynuuj" at bounding box center [694, 385] width 67 height 18
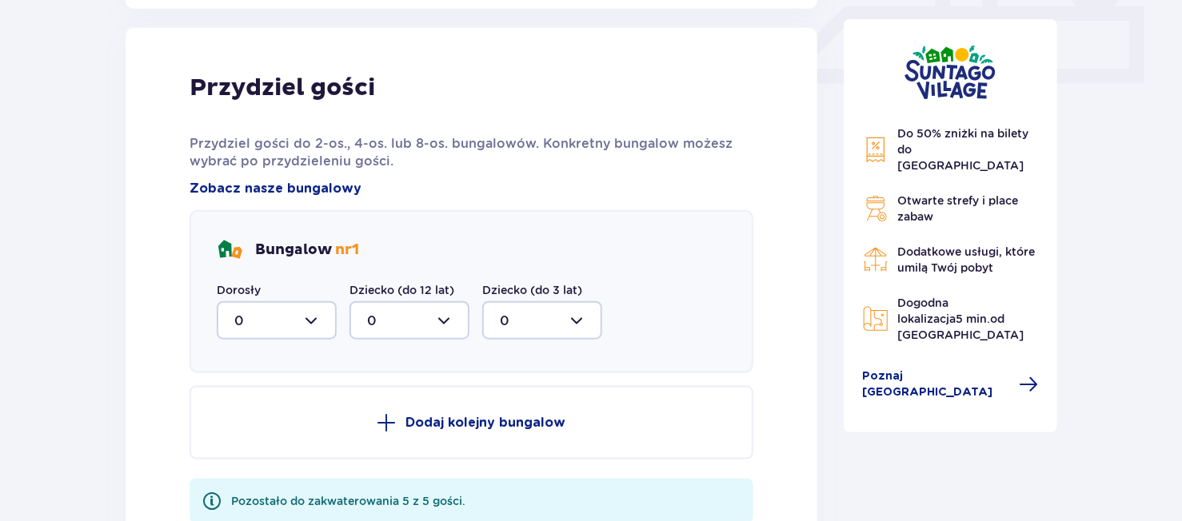
scroll to position [750, 0]
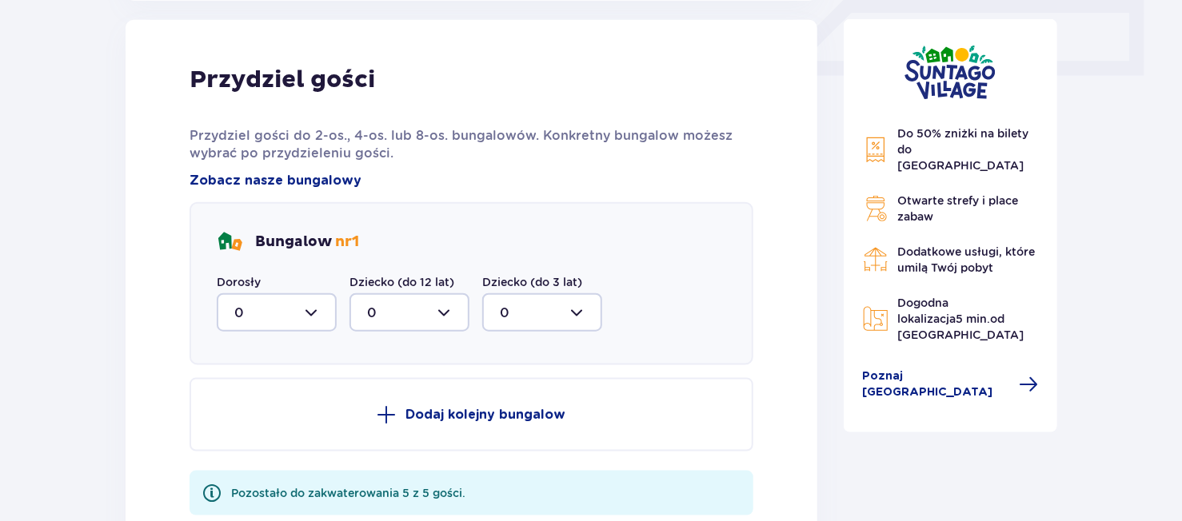
drag, startPoint x: 307, startPoint y: 310, endPoint x: 318, endPoint y: 332, distance: 24.3
click at [309, 313] on div at bounding box center [277, 312] width 120 height 38
drag, startPoint x: 285, startPoint y: 422, endPoint x: 341, endPoint y: 385, distance: 67.4
click at [288, 420] on div "2" at bounding box center [276, 429] width 85 height 18
type input "2"
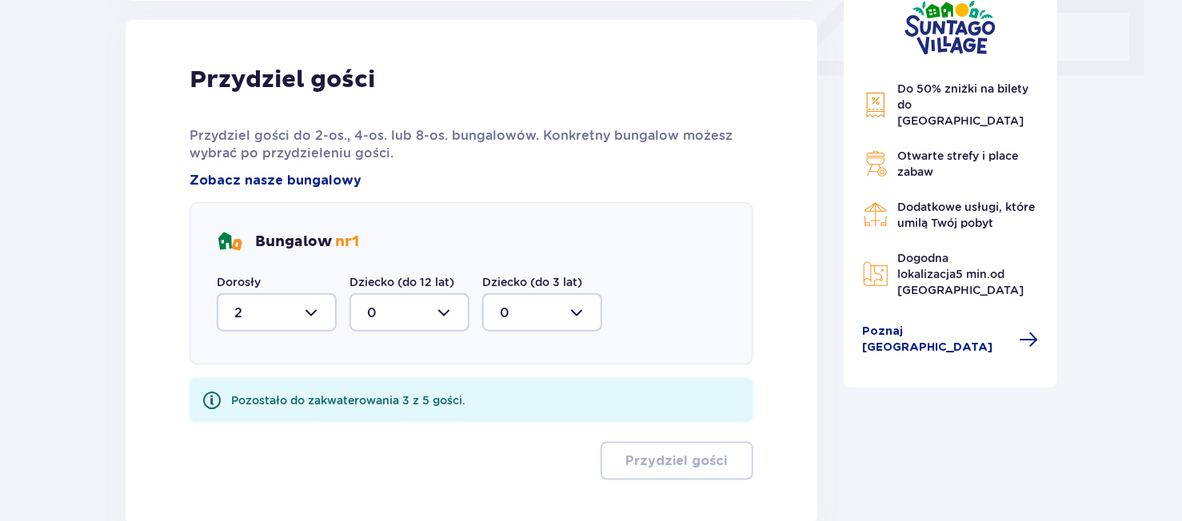
drag, startPoint x: 416, startPoint y: 315, endPoint x: 417, endPoint y: 325, distance: 9.6
click at [417, 322] on div at bounding box center [409, 312] width 120 height 38
click at [373, 458] on p "3" at bounding box center [371, 462] width 8 height 18
type input "3"
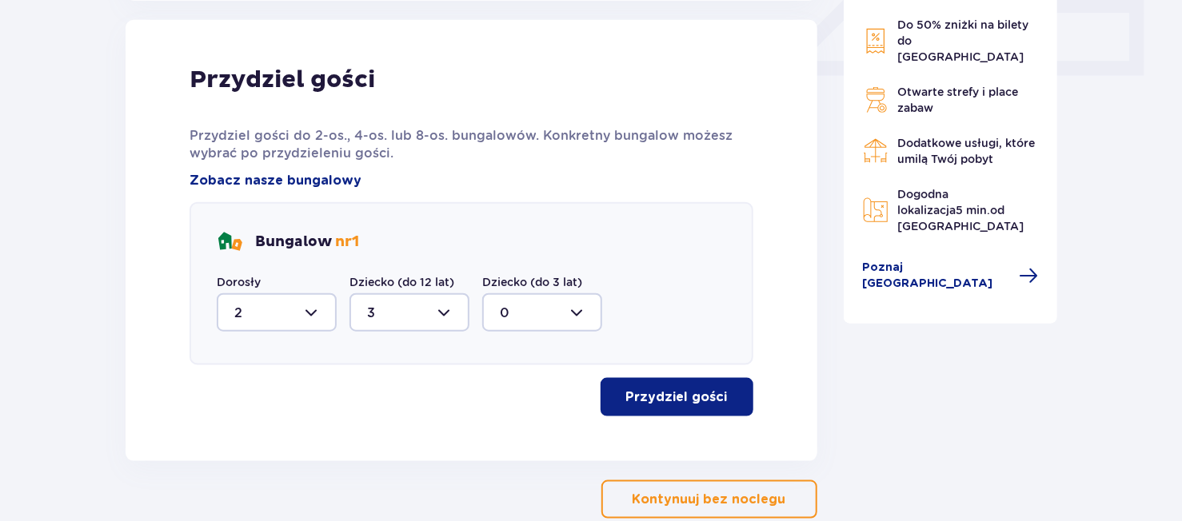
click at [683, 390] on p "Przydziel gości" at bounding box center [677, 398] width 102 height 18
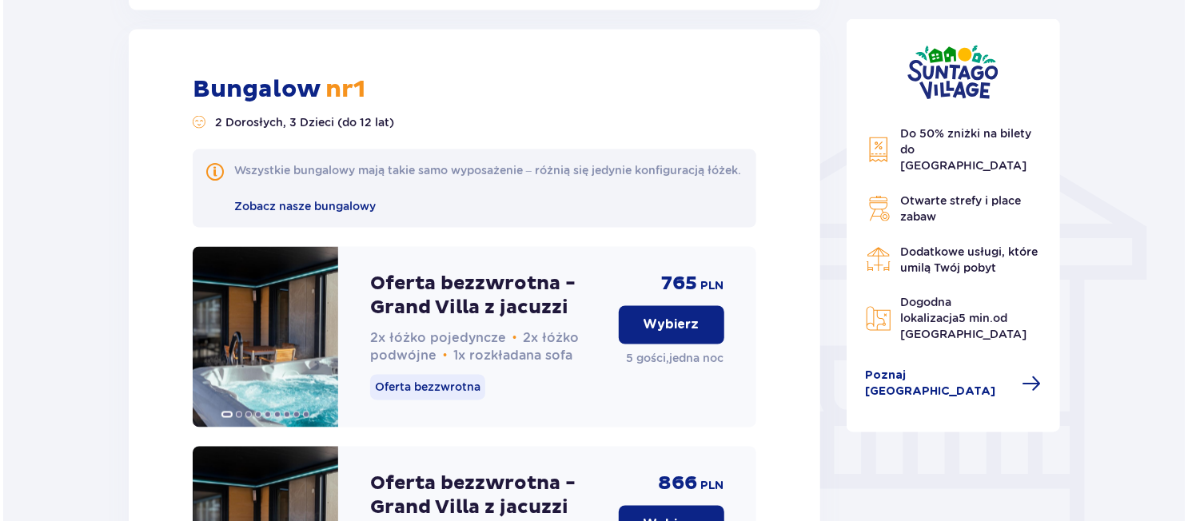
scroll to position [1210, 0]
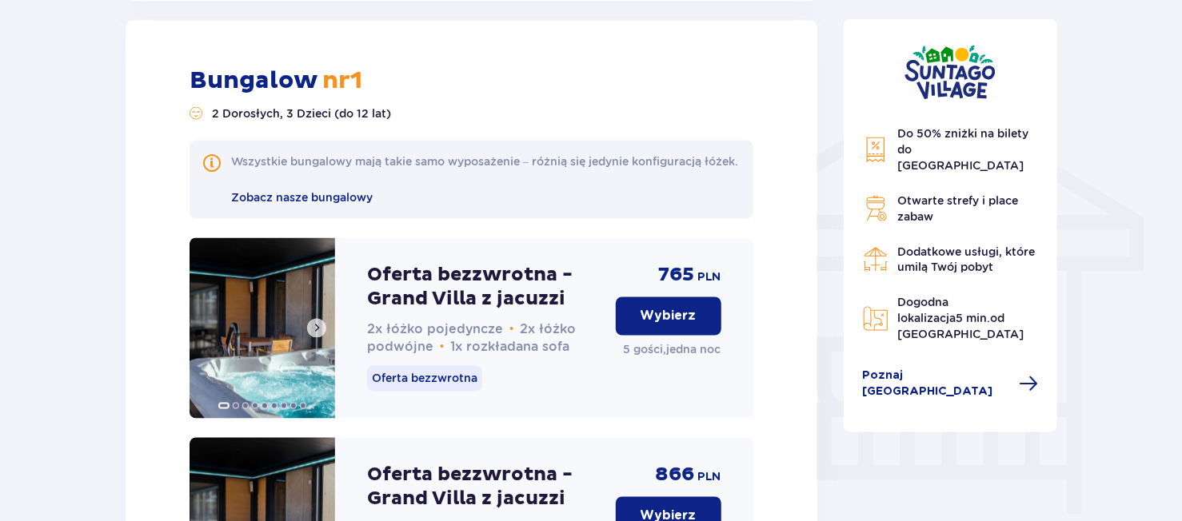
click at [268, 300] on img at bounding box center [263, 328] width 146 height 181
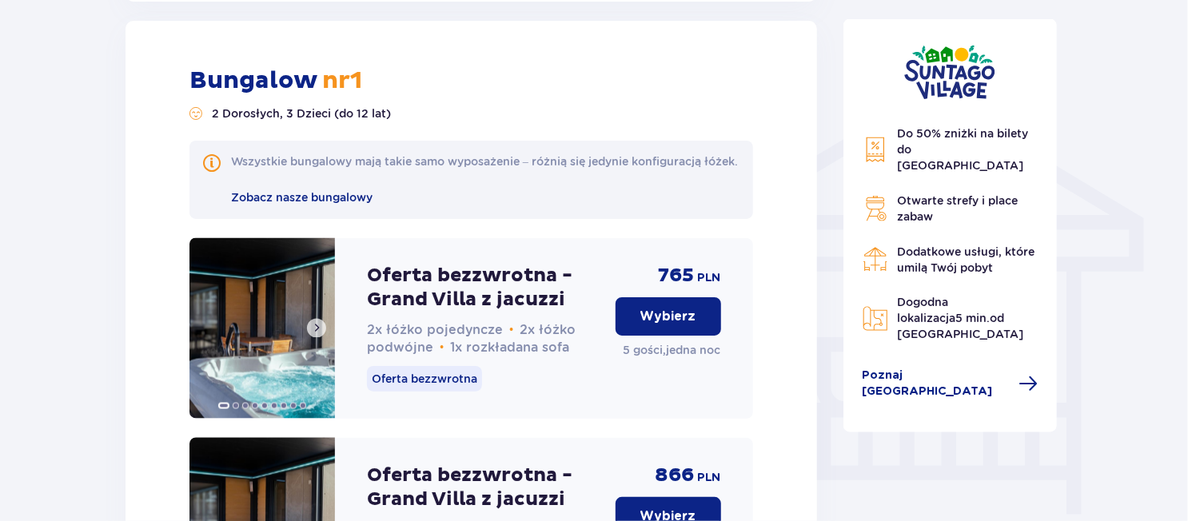
click at [270, 277] on img at bounding box center [263, 328] width 146 height 181
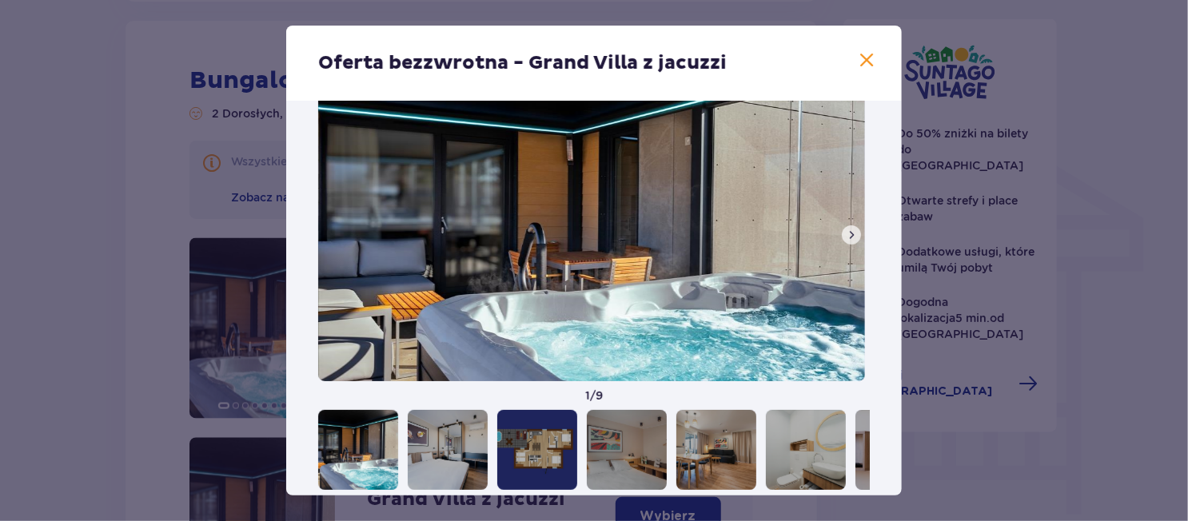
scroll to position [74, 0]
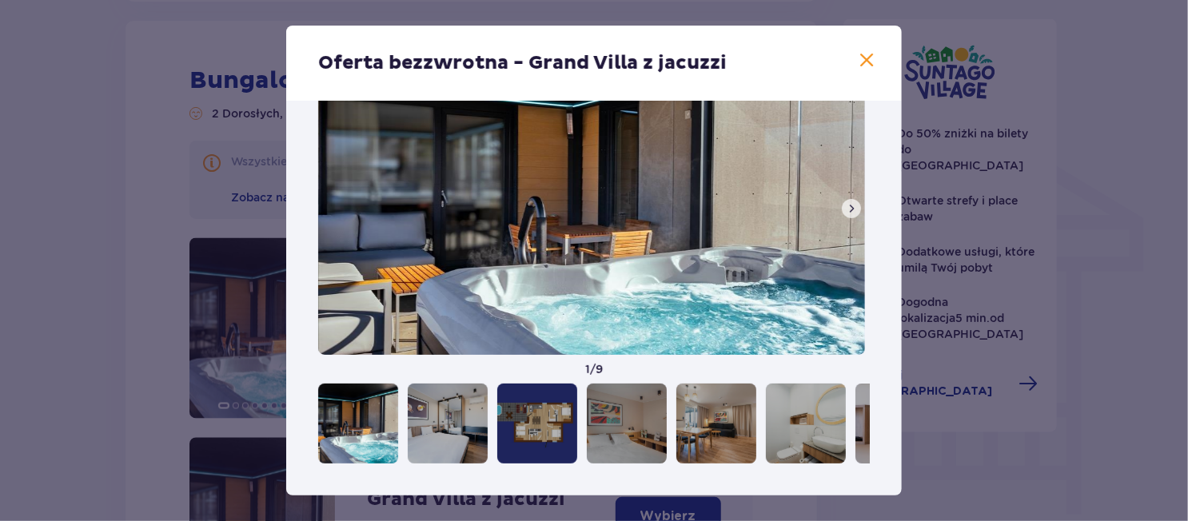
click at [849, 213] on span at bounding box center [851, 208] width 13 height 13
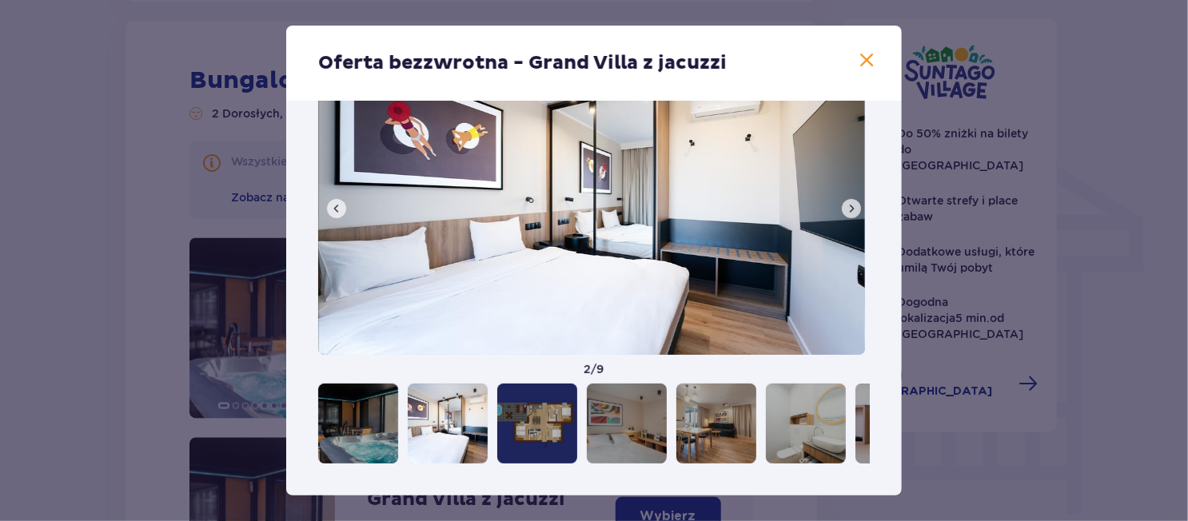
click at [849, 213] on span at bounding box center [851, 208] width 13 height 13
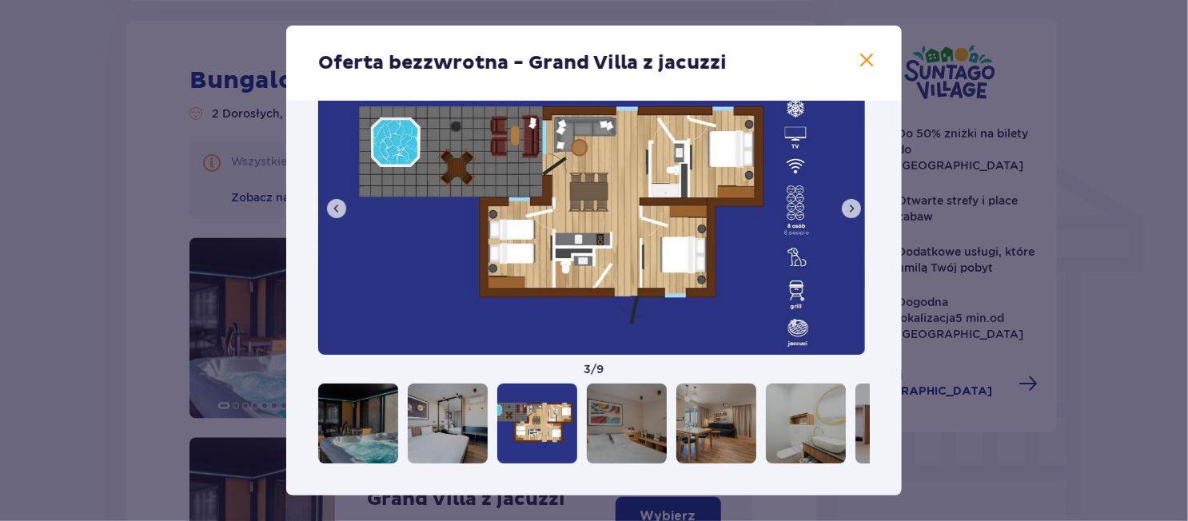
scroll to position [0, 0]
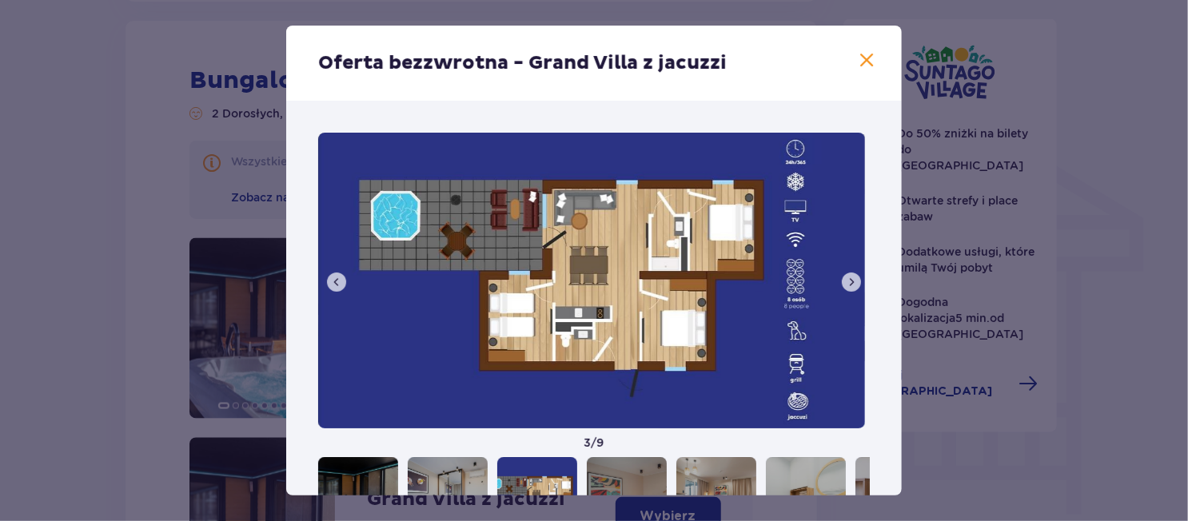
click at [847, 278] on span at bounding box center [851, 282] width 13 height 13
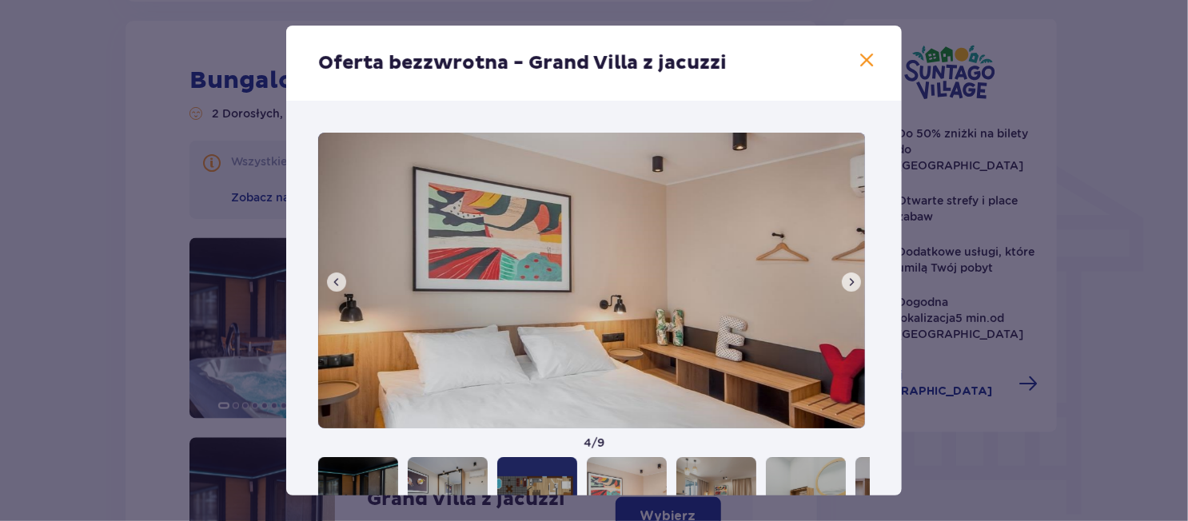
click at [847, 278] on span at bounding box center [851, 282] width 13 height 13
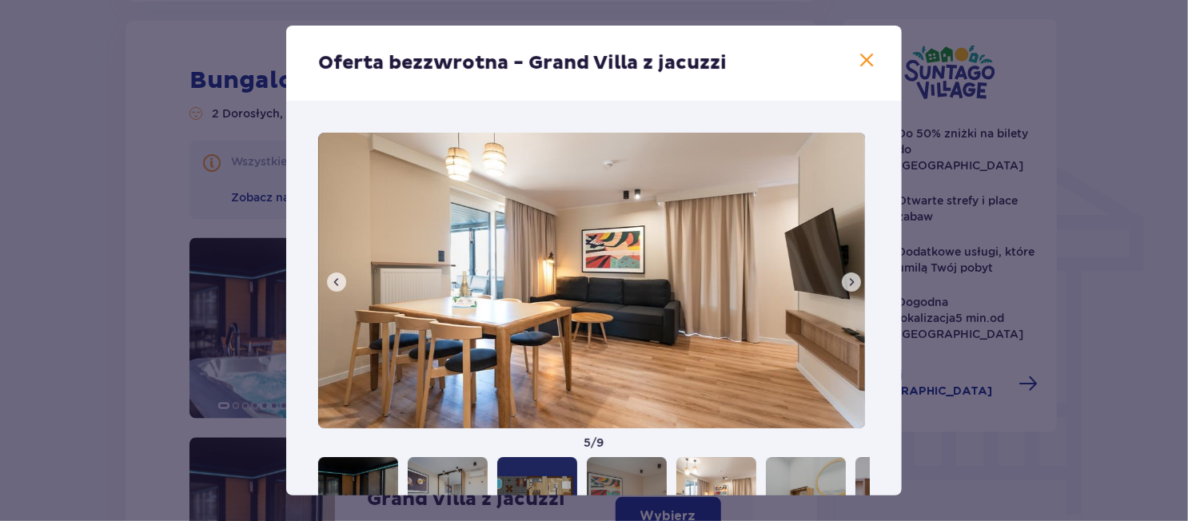
click at [847, 278] on span at bounding box center [851, 282] width 13 height 13
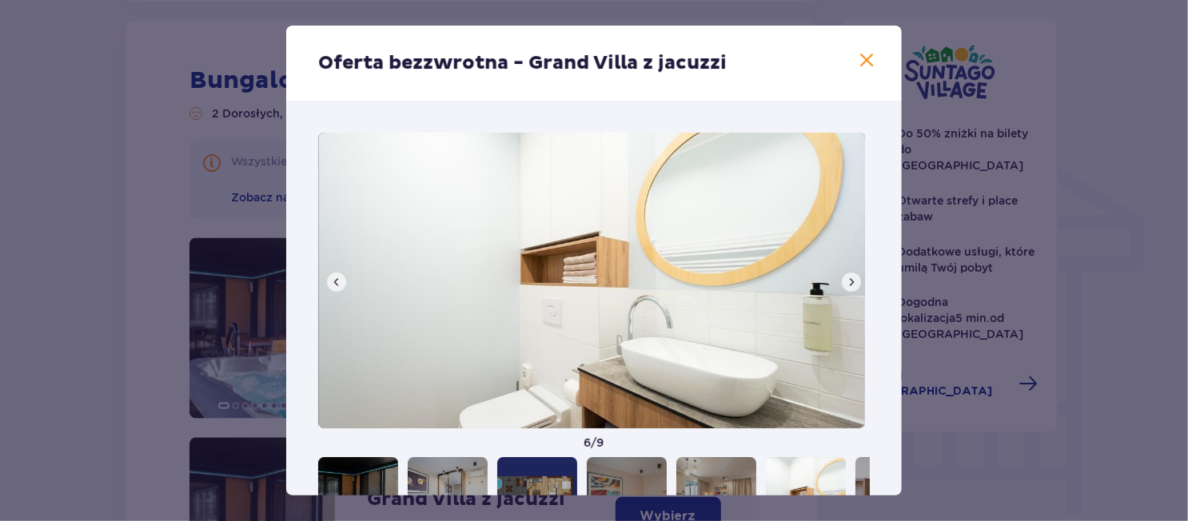
click at [847, 278] on span at bounding box center [851, 282] width 13 height 13
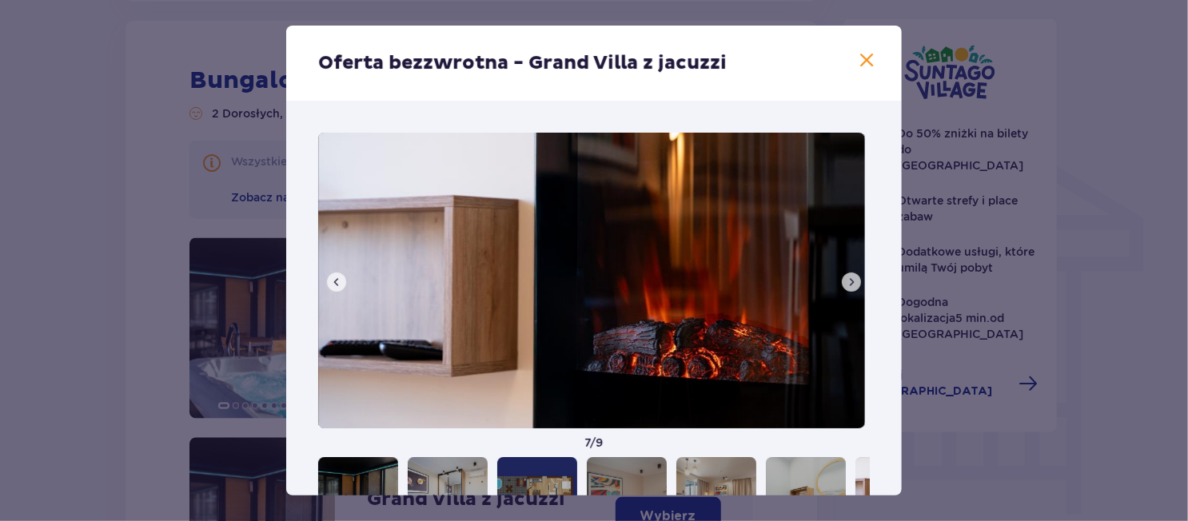
click at [847, 278] on span at bounding box center [851, 282] width 13 height 13
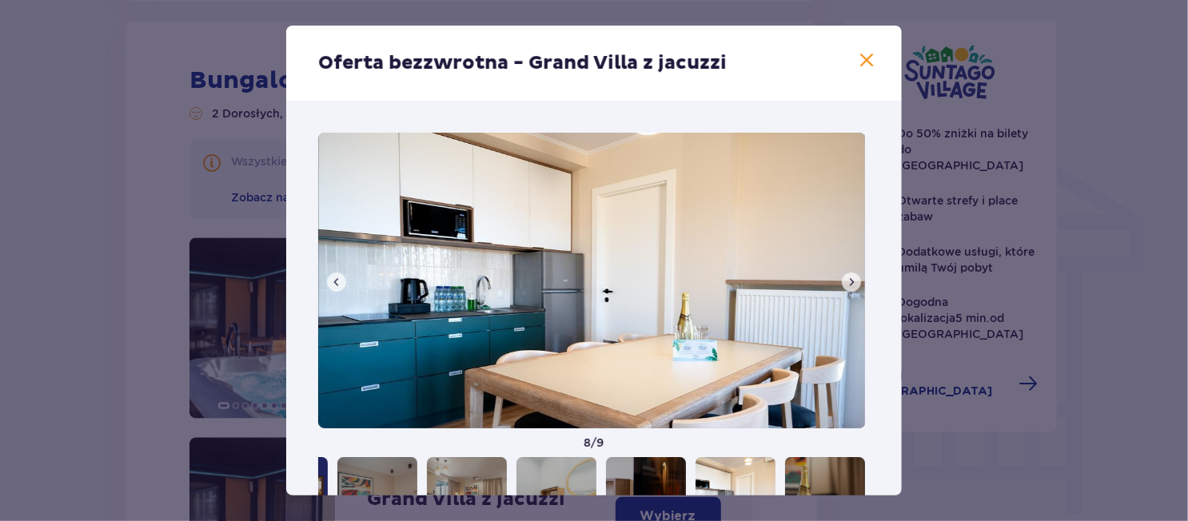
click at [847, 278] on span at bounding box center [851, 282] width 13 height 13
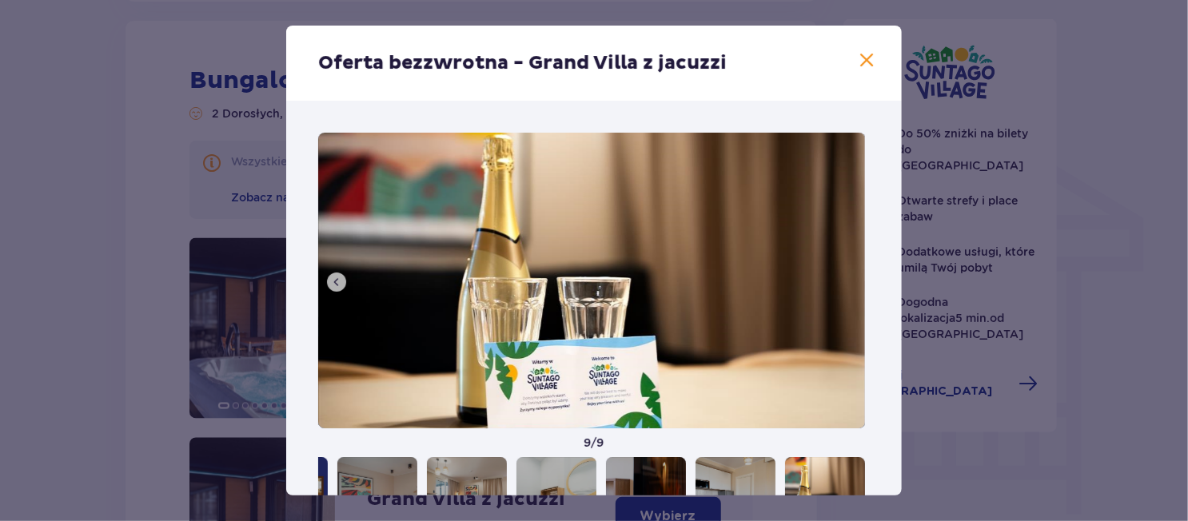
click at [847, 278] on img at bounding box center [591, 281] width 547 height 296
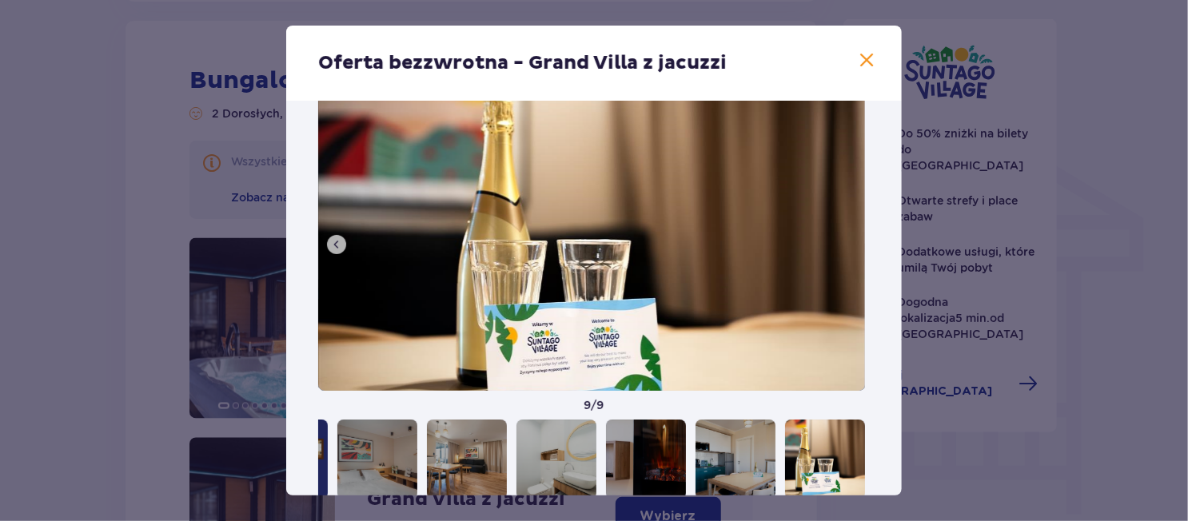
scroll to position [74, 0]
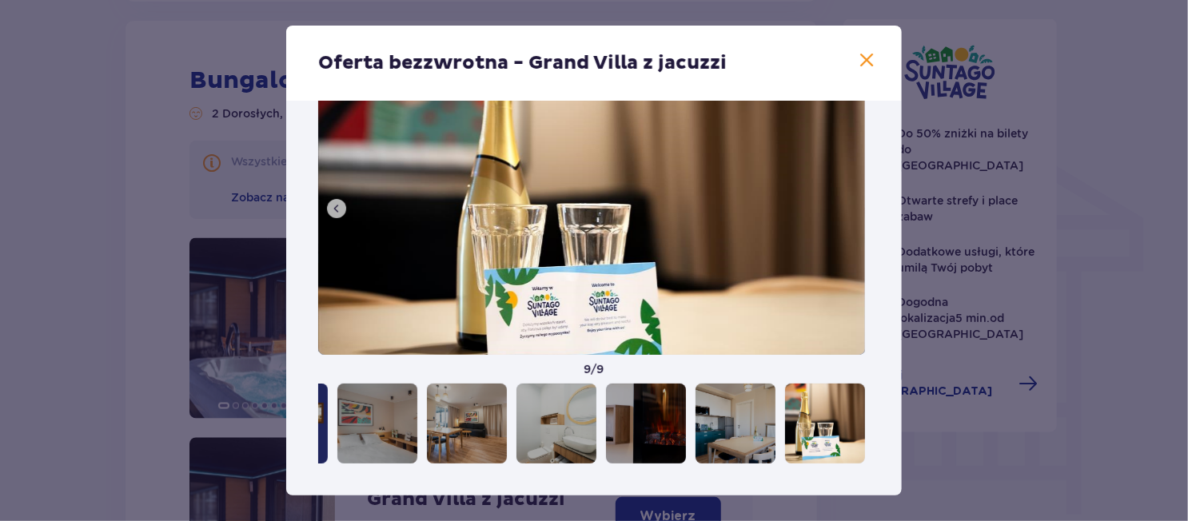
click at [873, 65] on div "Oferta bezzwrotna - Grand Villa z jacuzzi" at bounding box center [594, 63] width 616 height 75
click at [861, 60] on span at bounding box center [866, 60] width 19 height 19
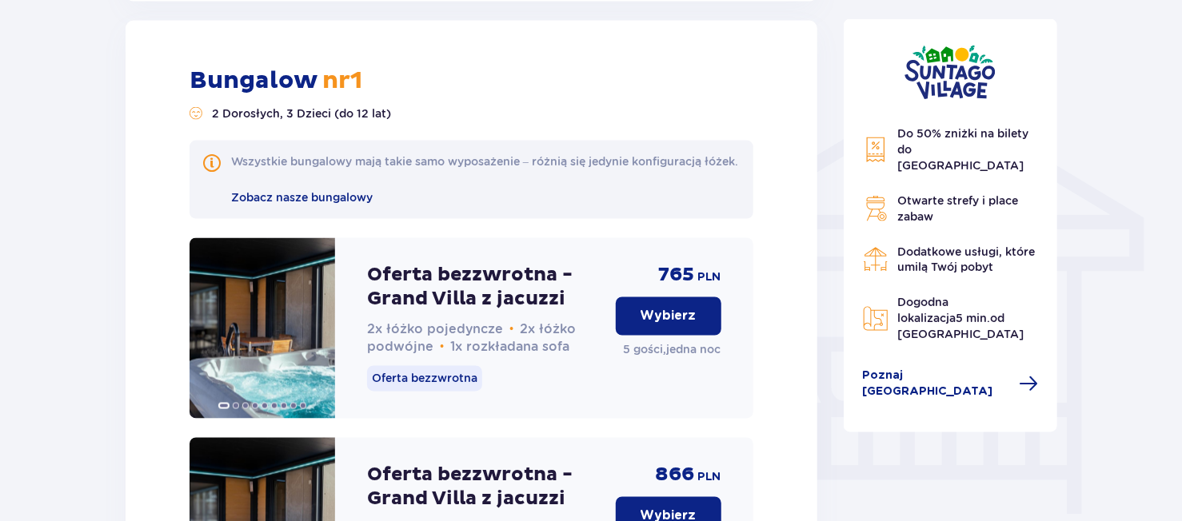
click at [444, 287] on p "Oferta bezzwrotna - Grand Villa z jacuzzi" at bounding box center [485, 288] width 236 height 48
click at [514, 297] on p "Oferta bezzwrotna - Grand Villa z jacuzzi" at bounding box center [485, 288] width 236 height 48
click at [301, 204] on span "Zobacz nasze bungalowy" at bounding box center [302, 197] width 142 height 13
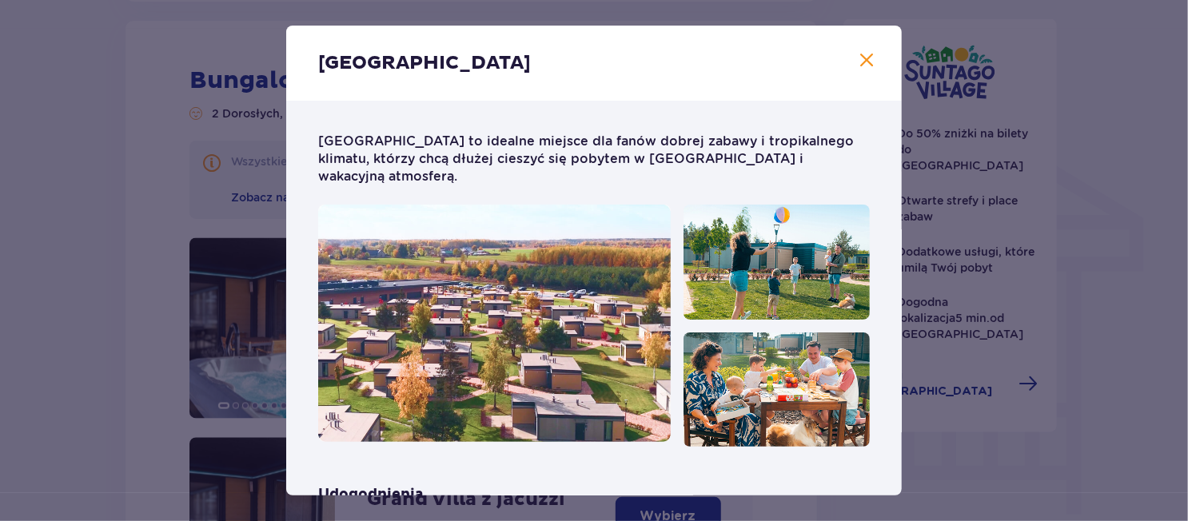
click at [857, 64] on span "Zamknij" at bounding box center [866, 60] width 19 height 19
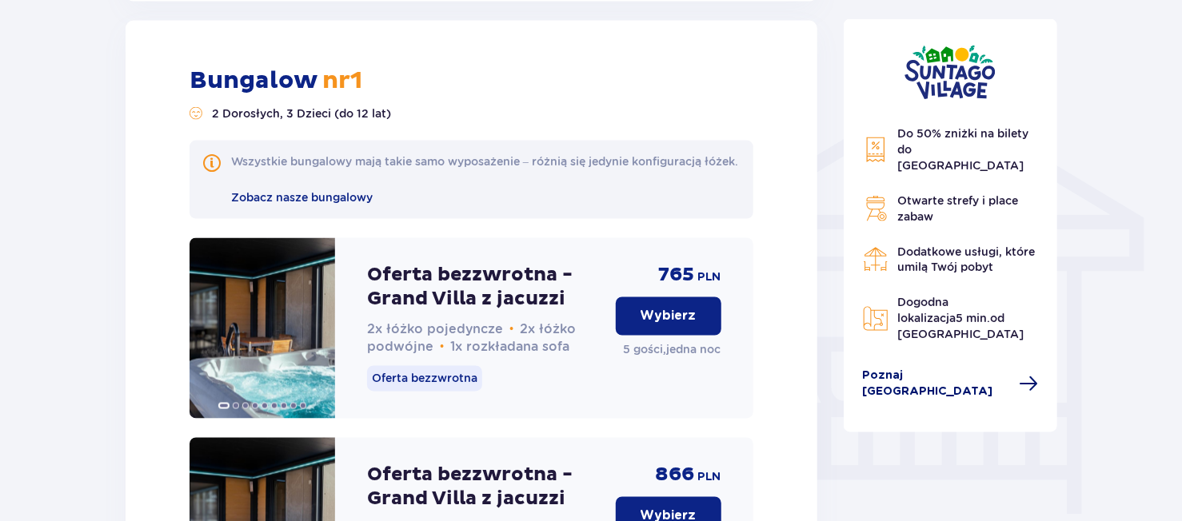
click at [918, 369] on span "Poznaj Suntago Village" at bounding box center [936, 385] width 147 height 32
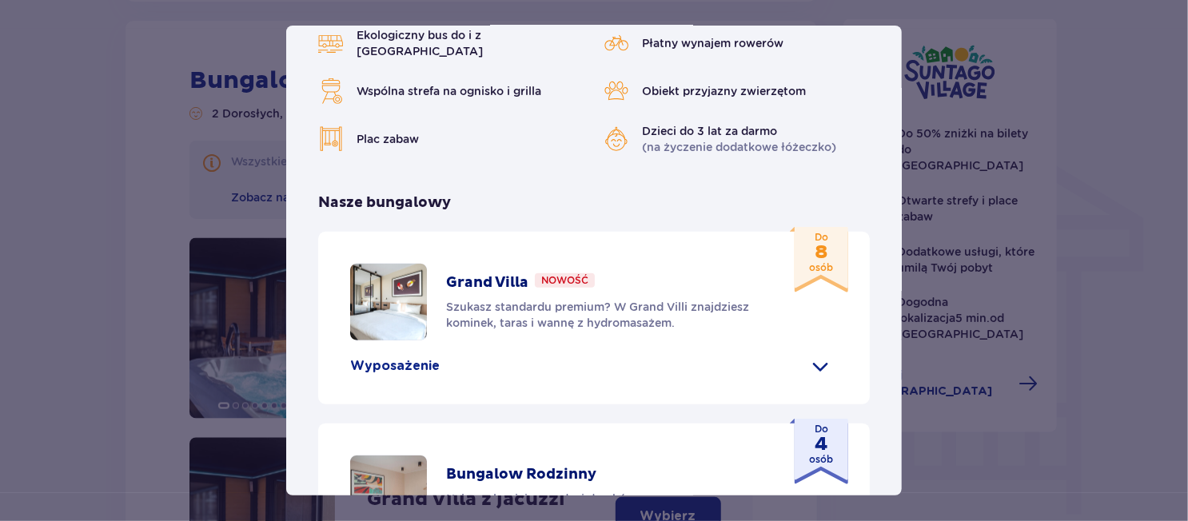
scroll to position [720, 0]
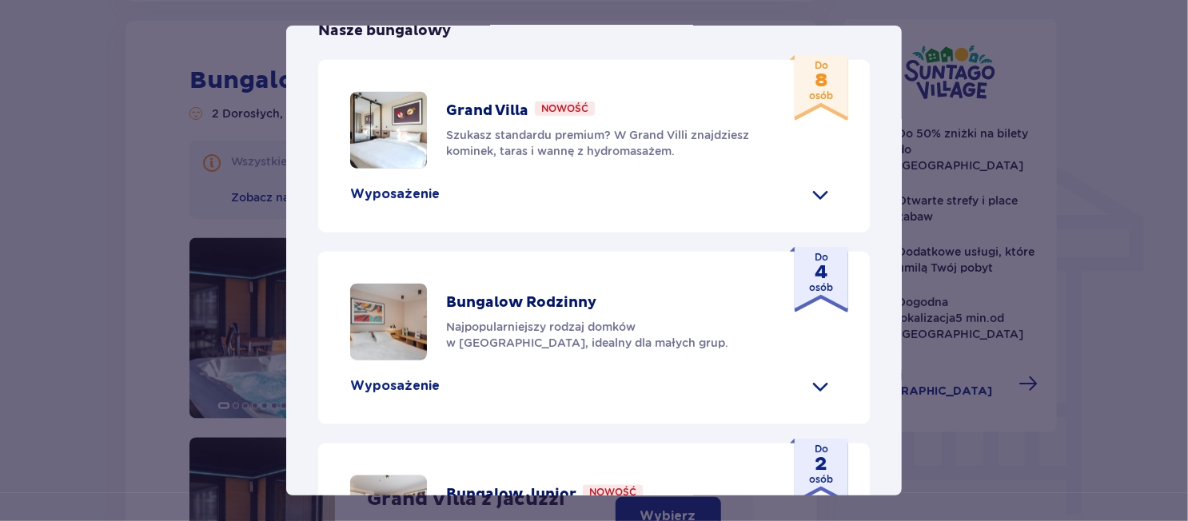
click at [818, 182] on span at bounding box center [821, 195] width 26 height 26
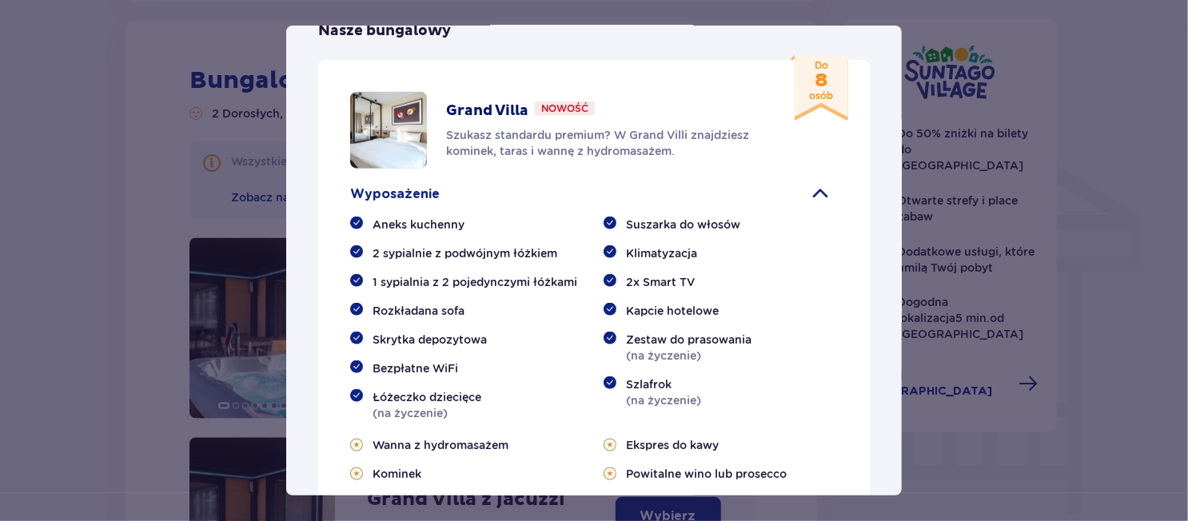
click at [818, 182] on span at bounding box center [821, 195] width 26 height 26
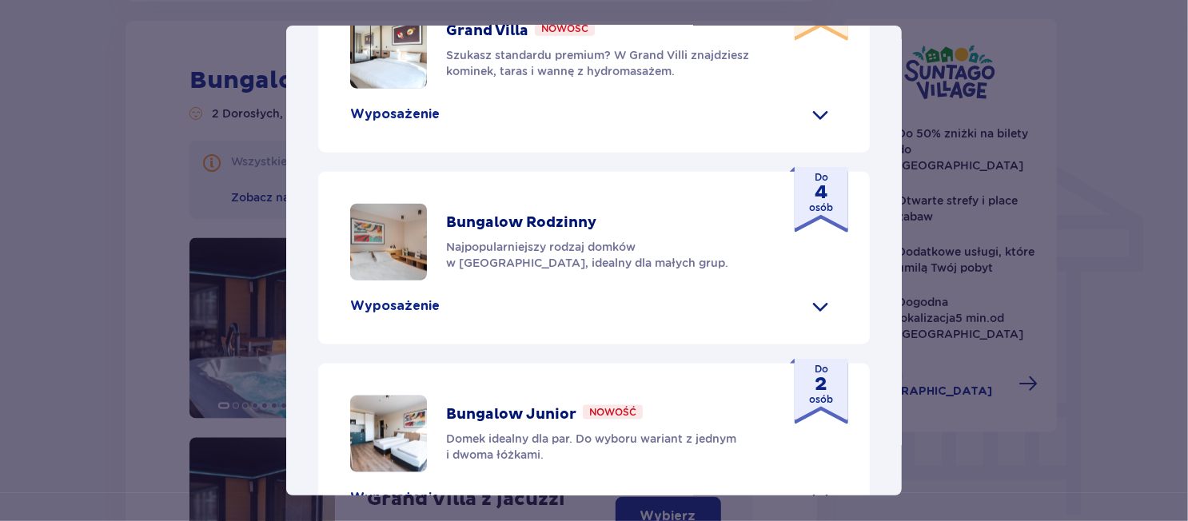
click at [822, 293] on span at bounding box center [821, 306] width 26 height 26
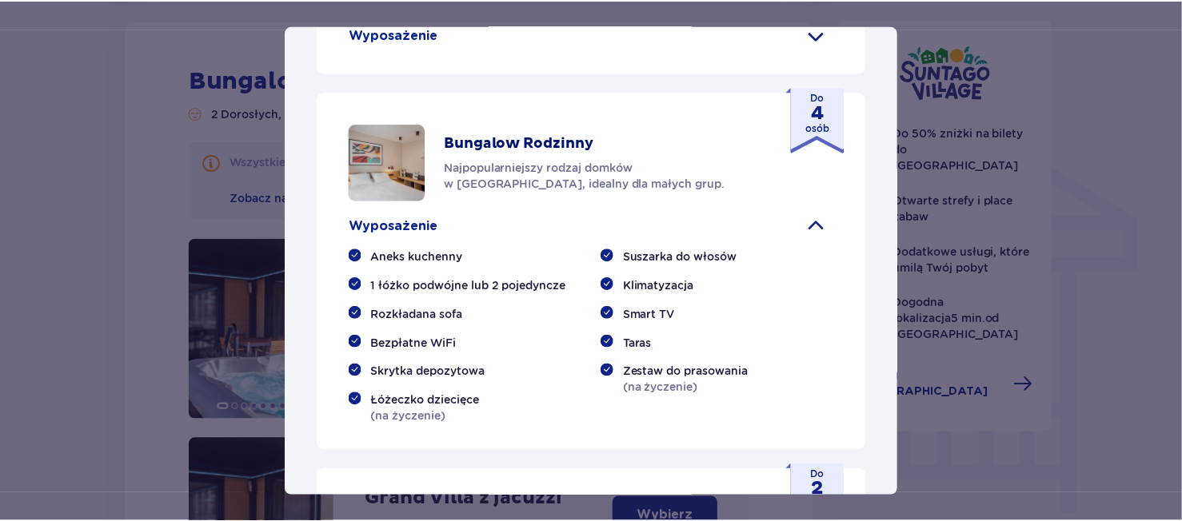
scroll to position [880, 0]
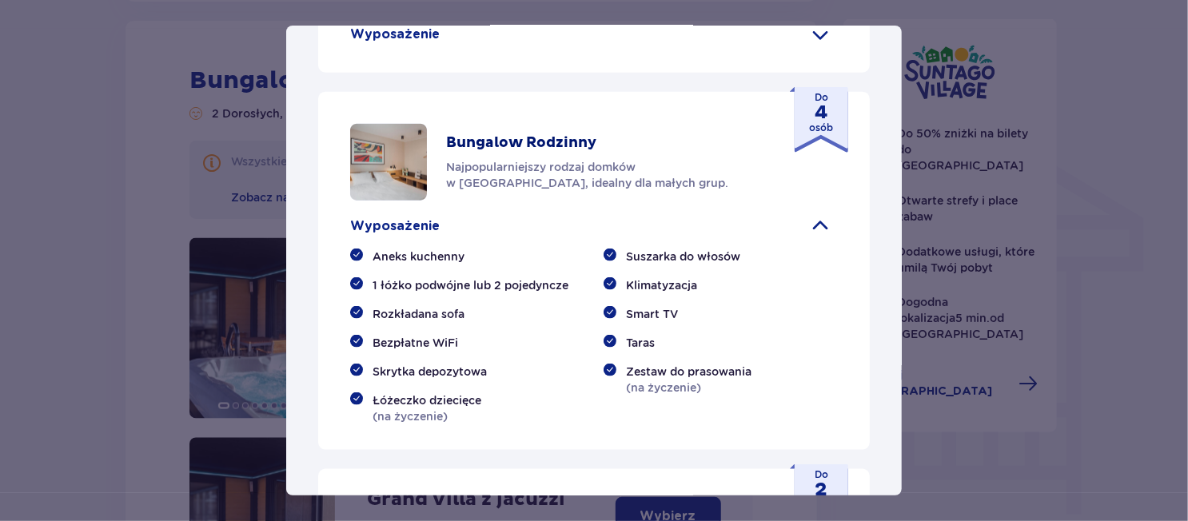
drag, startPoint x: 1005, startPoint y: 50, endPoint x: 915, endPoint y: 45, distance: 90.5
click at [1003, 50] on div "Suntago Village Suntago Village to idealne miejsce dla fanów dobrej zabawy i tr…" at bounding box center [594, 260] width 1188 height 521
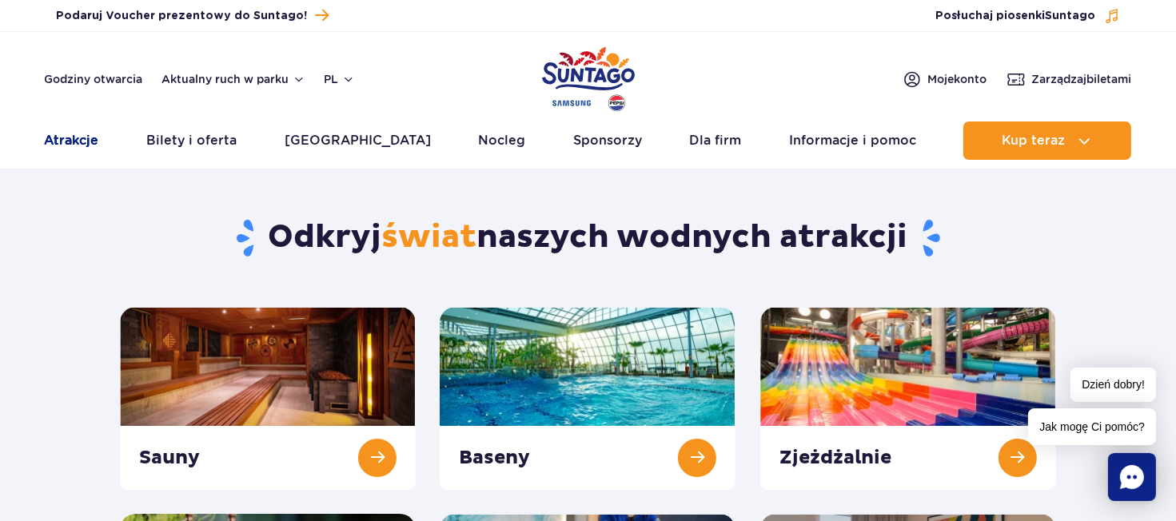
click at [86, 141] on link "Atrakcje" at bounding box center [72, 141] width 54 height 38
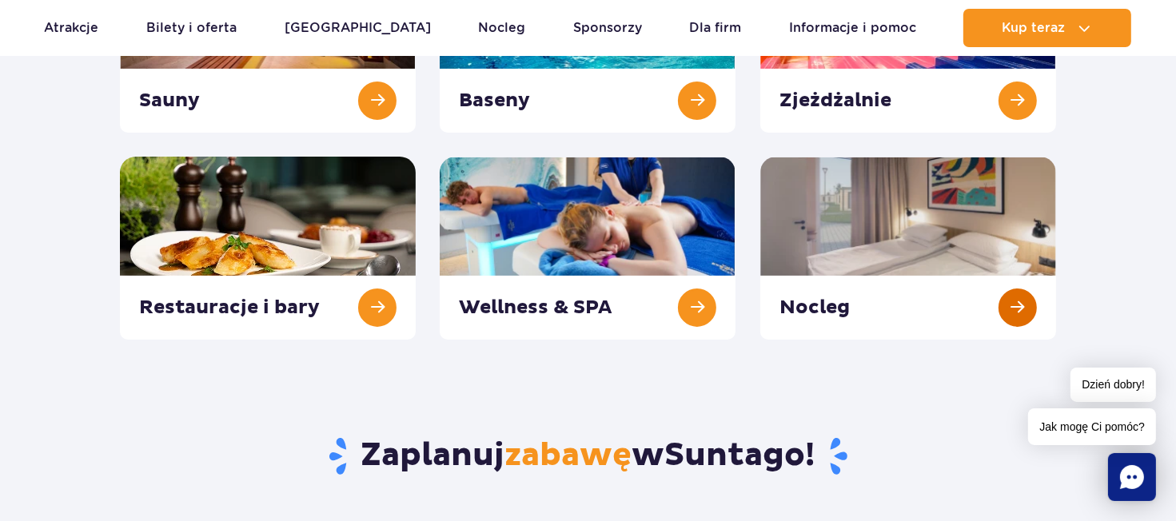
scroll to position [320, 0]
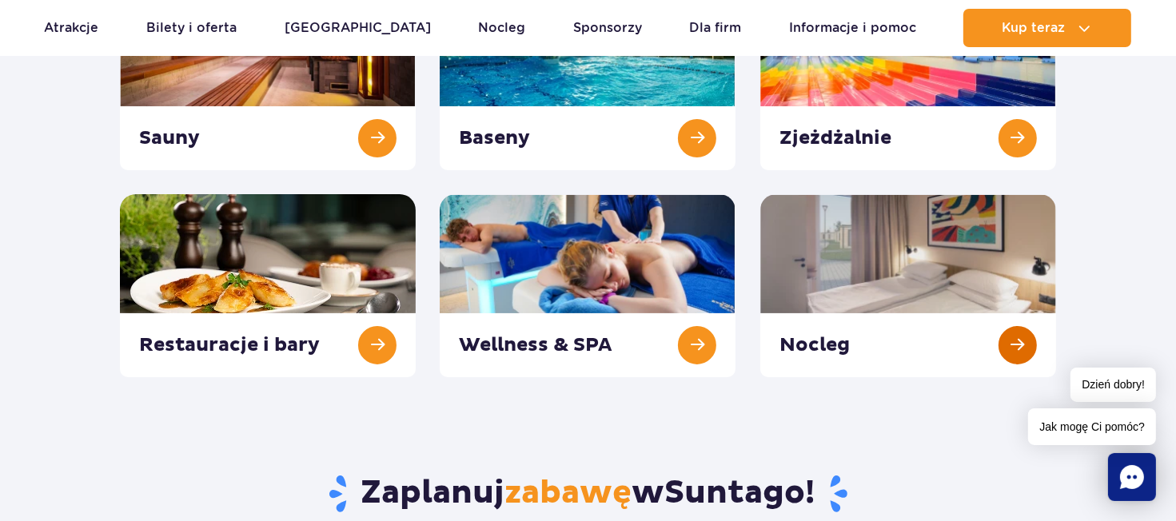
click at [868, 287] on link at bounding box center [909, 285] width 296 height 183
